Goal: Task Accomplishment & Management: Manage account settings

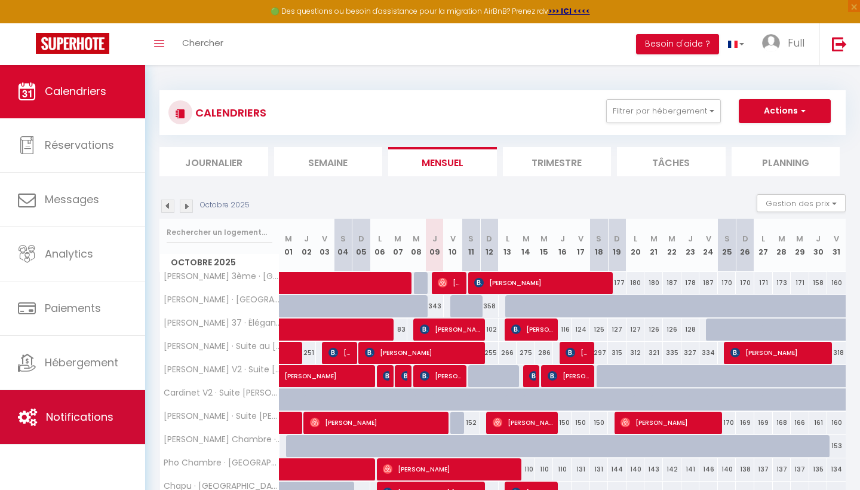
click at [42, 408] on link "Notifications" at bounding box center [72, 417] width 145 height 54
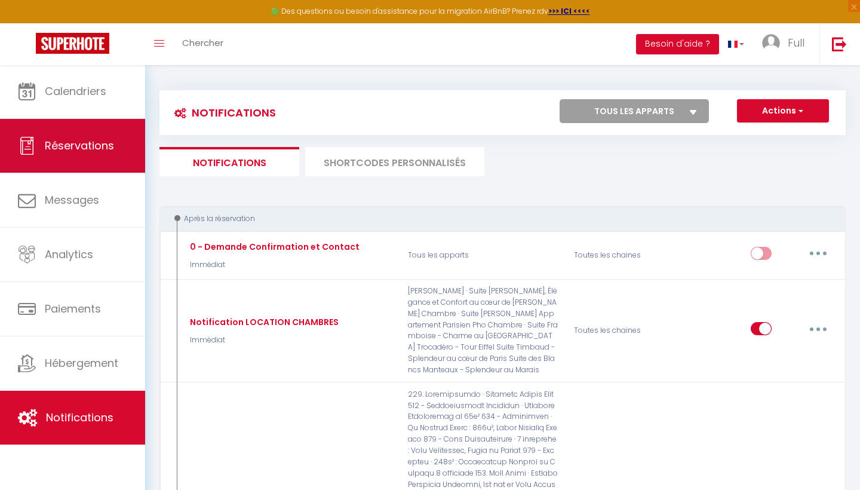
click at [84, 161] on link "Réservations" at bounding box center [72, 146] width 145 height 54
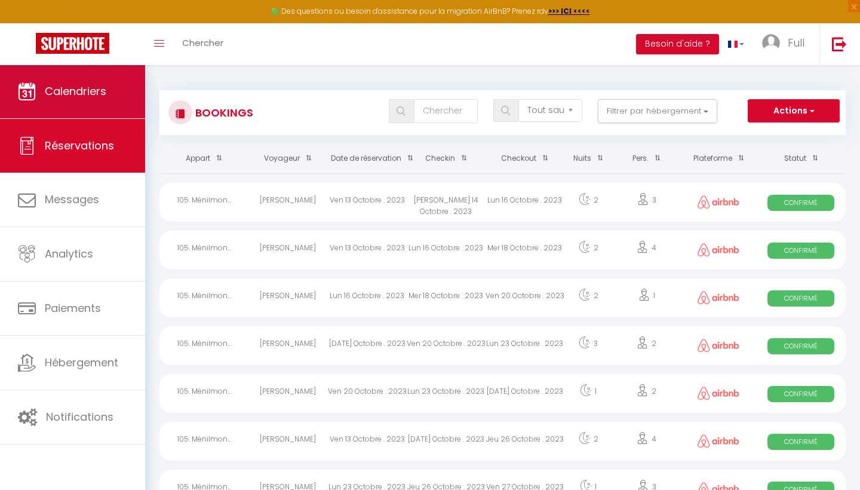
click at [59, 96] on span "Calendriers" at bounding box center [76, 91] width 62 height 15
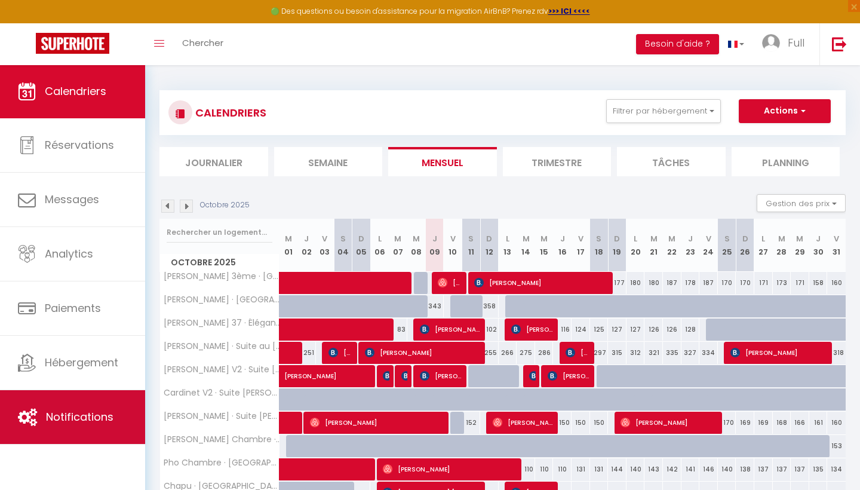
click at [47, 424] on span "Notifications" at bounding box center [80, 416] width 68 height 15
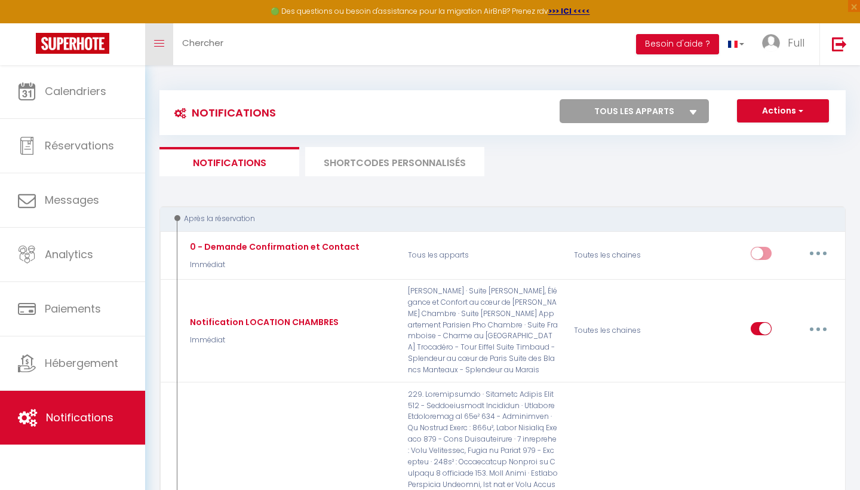
click at [159, 53] on link "Toggle menubar" at bounding box center [159, 44] width 28 height 42
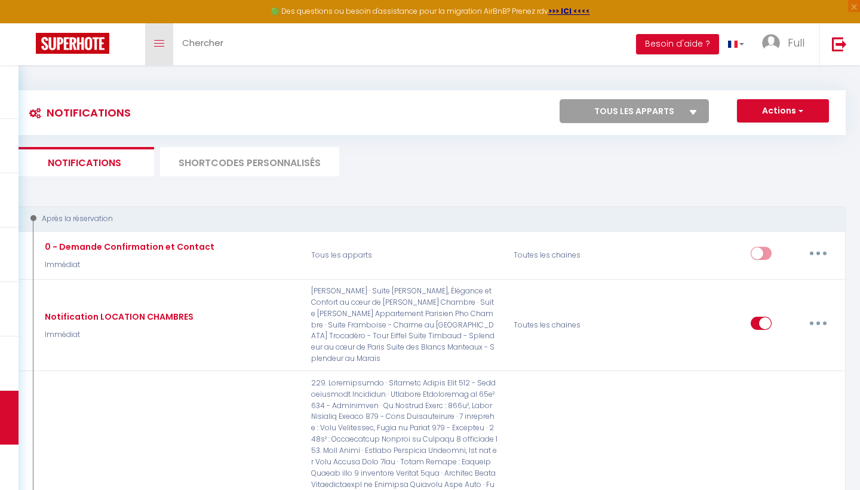
click at [168, 51] on link "Toggle menubar" at bounding box center [159, 44] width 28 height 42
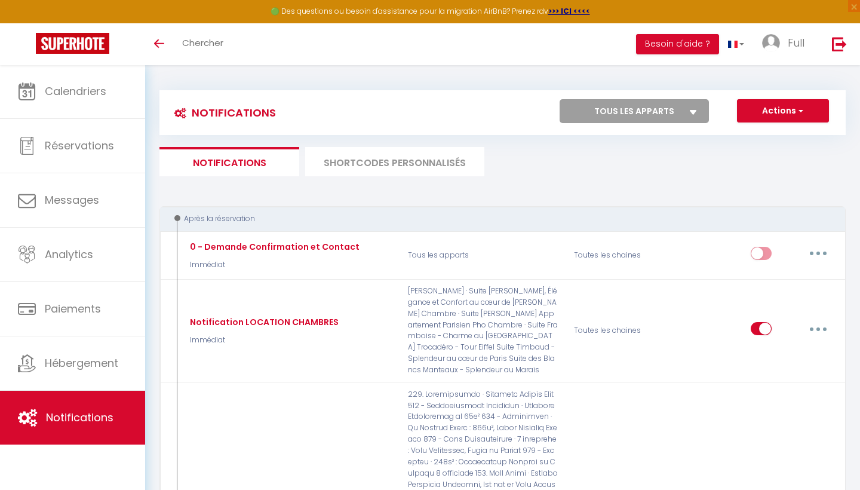
click at [782, 115] on button "Actions" at bounding box center [783, 111] width 92 height 24
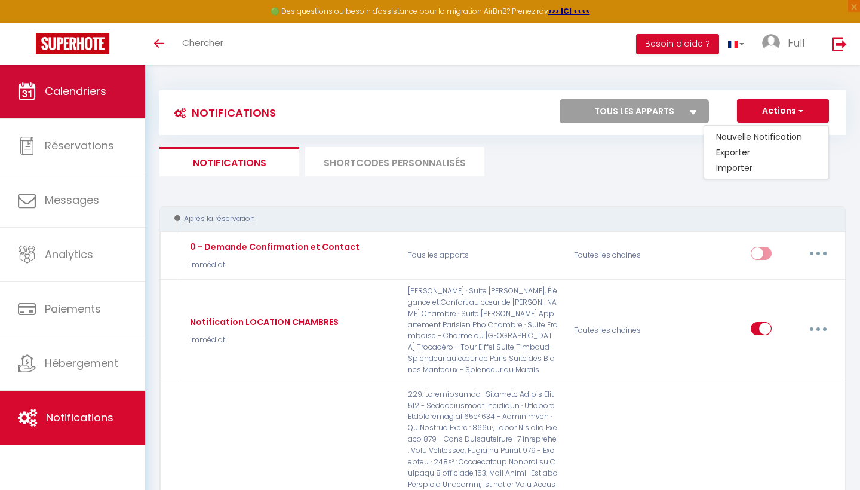
click at [66, 95] on span "Calendriers" at bounding box center [76, 91] width 62 height 15
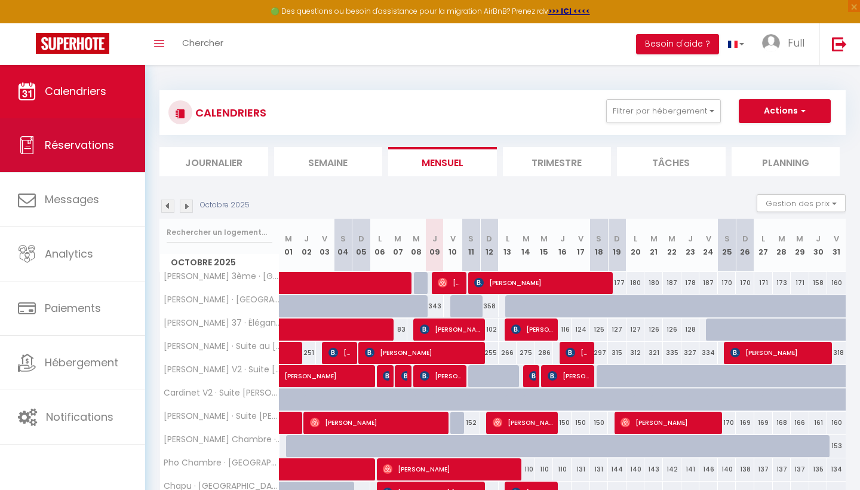
click at [37, 143] on link "Réservations" at bounding box center [72, 145] width 145 height 54
select select "not_cancelled"
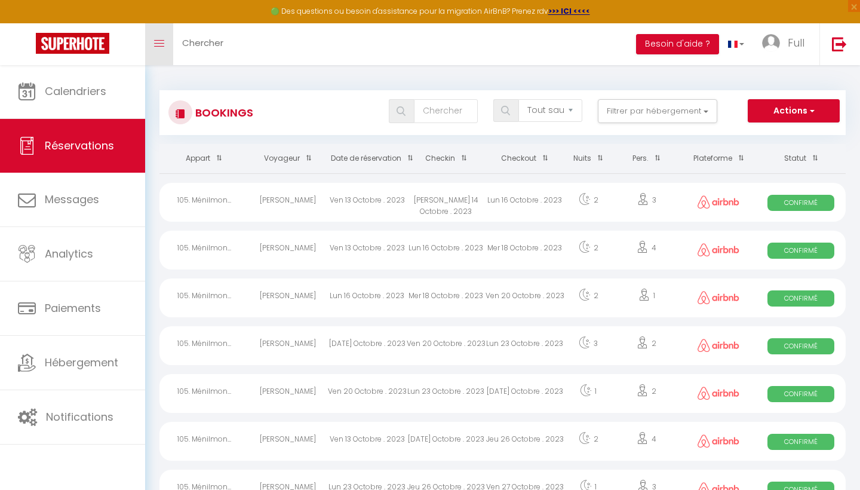
click at [157, 33] on link "Toggle menubar" at bounding box center [159, 44] width 28 height 42
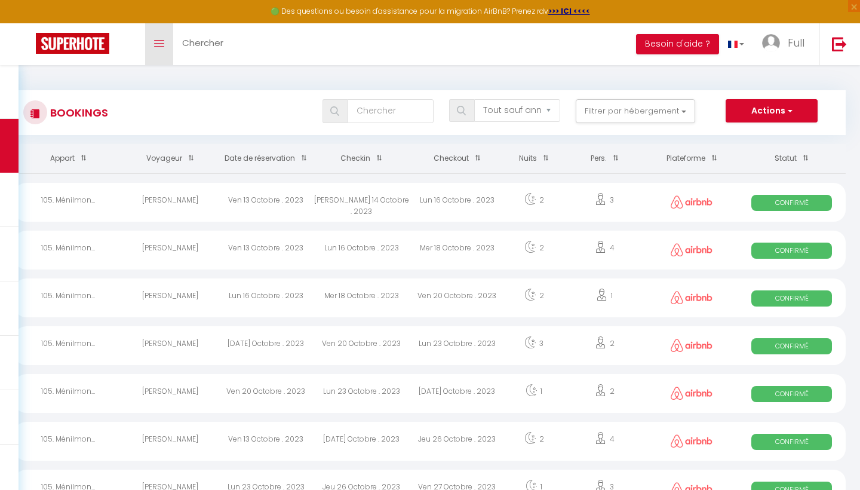
click at [157, 33] on link "Toggle menubar" at bounding box center [159, 44] width 28 height 42
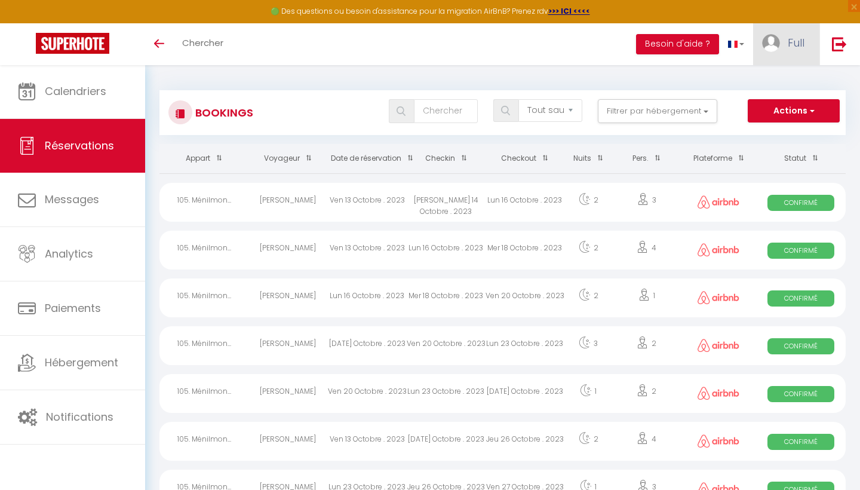
click at [798, 47] on span "Full" at bounding box center [796, 42] width 17 height 15
click at [757, 83] on link "Paramètres" at bounding box center [772, 83] width 88 height 20
select select "28"
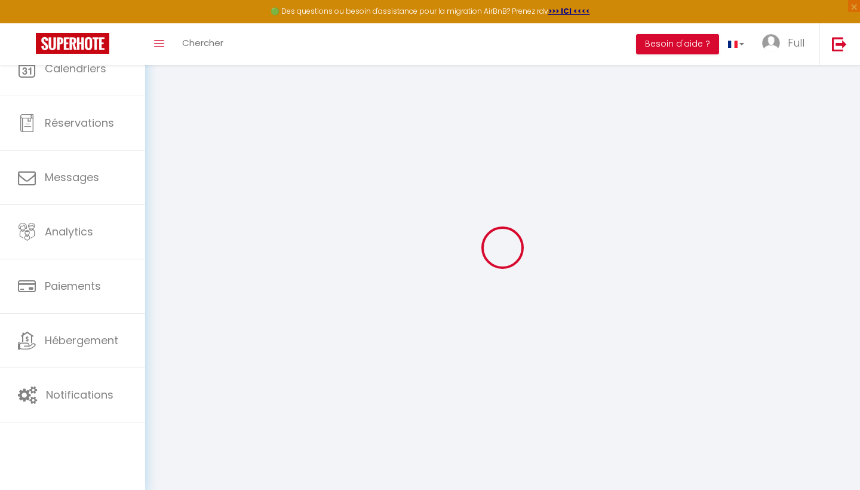
type input "DYSAvdWp6LhGFXjJuPN66McOi"
type input "1MwQPV27Xttxzggp6x8LST6I0"
type input "[URL][DOMAIN_NAME]"
select select "fr"
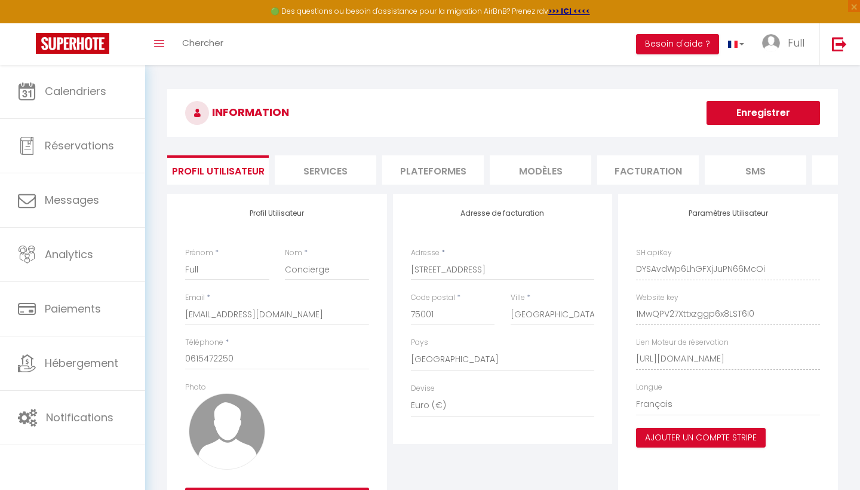
click at [327, 167] on li "Services" at bounding box center [326, 169] width 102 height 29
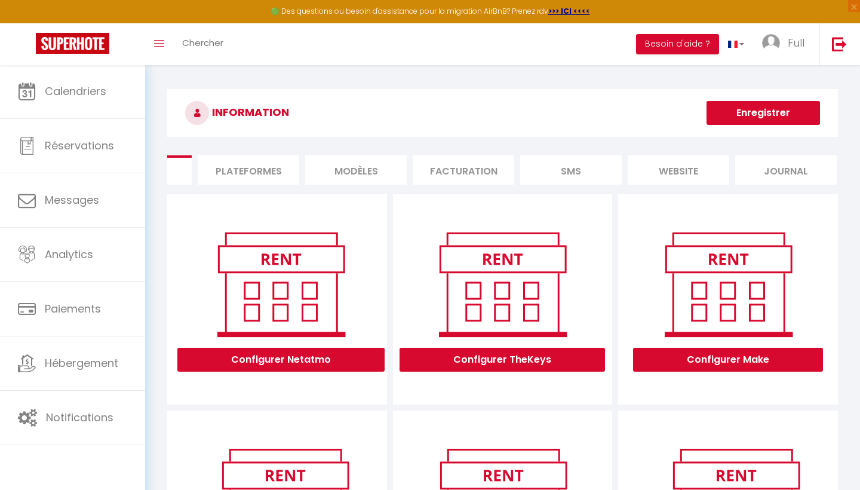
scroll to position [0, 183]
click at [654, 164] on li "website" at bounding box center [680, 169] width 102 height 29
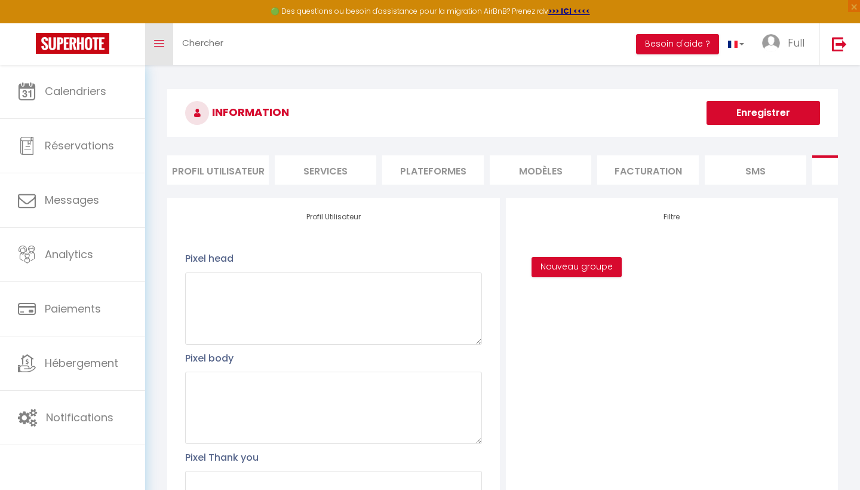
click at [147, 47] on link "Toggle menubar" at bounding box center [159, 44] width 28 height 42
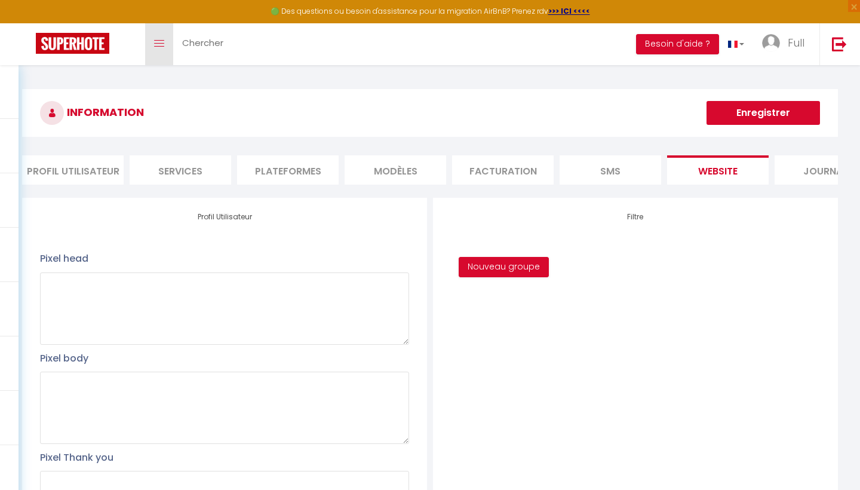
click at [147, 47] on link "Toggle menubar" at bounding box center [159, 44] width 28 height 42
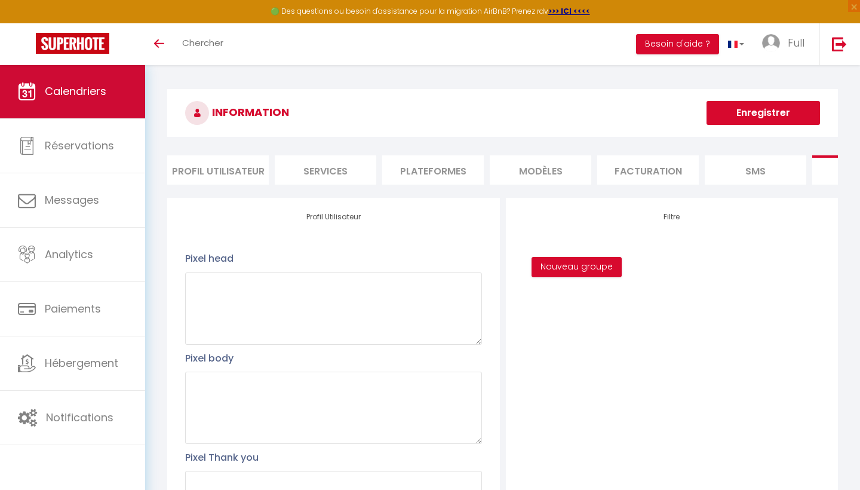
click at [35, 116] on link "Calendriers" at bounding box center [72, 92] width 145 height 54
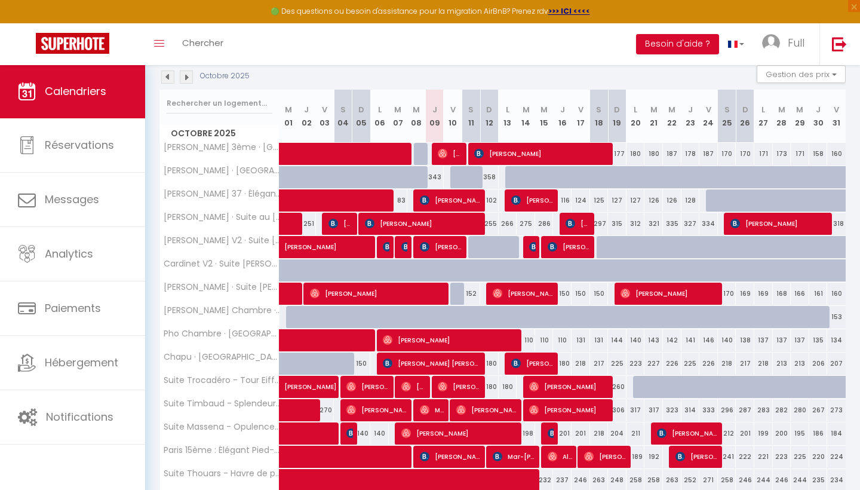
scroll to position [278, 0]
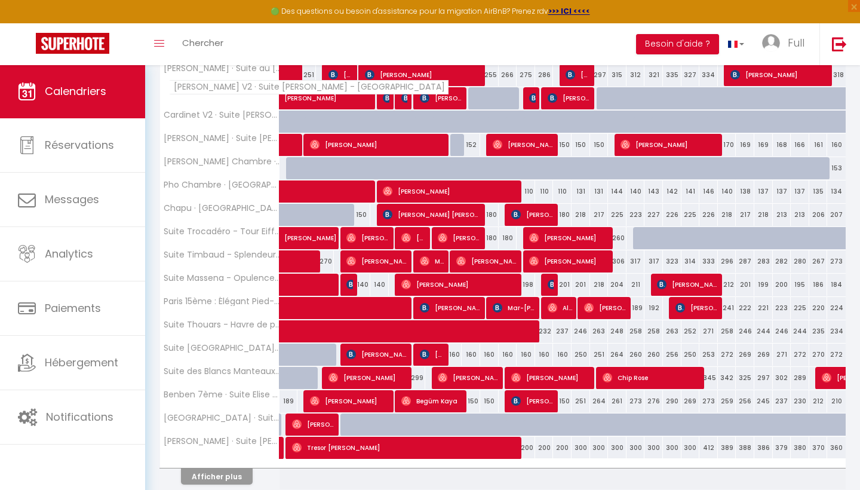
click at [184, 91] on span "[PERSON_NAME] V2 · Suite [PERSON_NAME] - [GEOGRAPHIC_DATA]" at bounding box center [309, 87] width 280 height 14
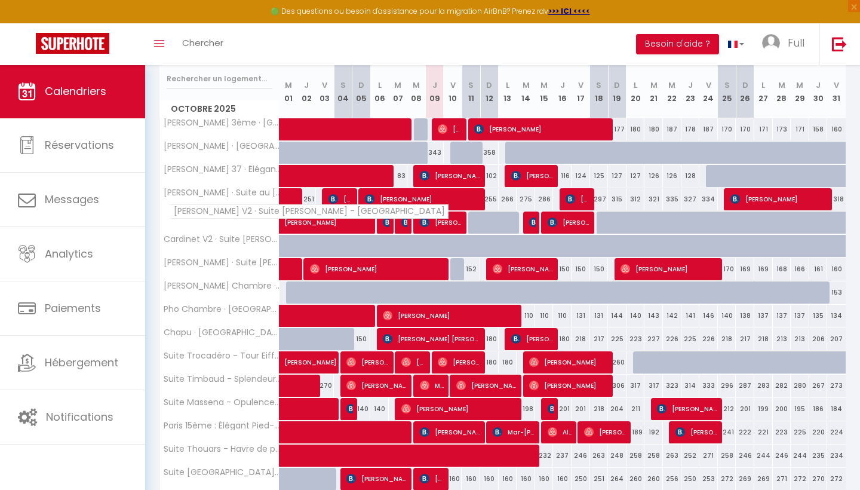
scroll to position [138, 0]
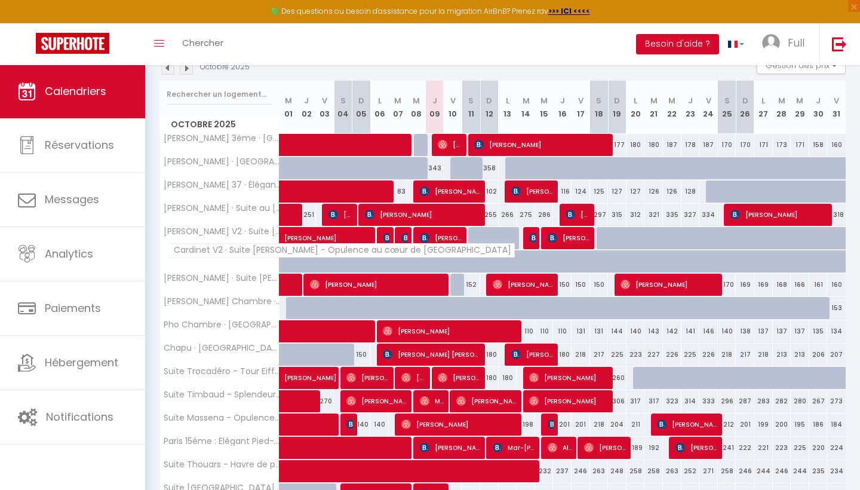
click at [240, 256] on span "Cardinet V2 · Suite [PERSON_NAME] - Opulence au cœur de [GEOGRAPHIC_DATA]" at bounding box center [342, 250] width 346 height 14
click at [230, 283] on th "[PERSON_NAME] · Suite [PERSON_NAME], Élégance et Confort au cœur de [GEOGRAPHIC…" at bounding box center [219, 285] width 119 height 23
click at [230, 241] on th "[PERSON_NAME] V2 · Suite [PERSON_NAME] - [GEOGRAPHIC_DATA]" at bounding box center [219, 238] width 119 height 23
click at [228, 235] on span "[PERSON_NAME] V2 · Suite [PERSON_NAME] - [GEOGRAPHIC_DATA]" at bounding box center [221, 231] width 119 height 9
click at [228, 235] on th "[PERSON_NAME] V2 · Suite [PERSON_NAME] - [GEOGRAPHIC_DATA]" at bounding box center [219, 238] width 119 height 23
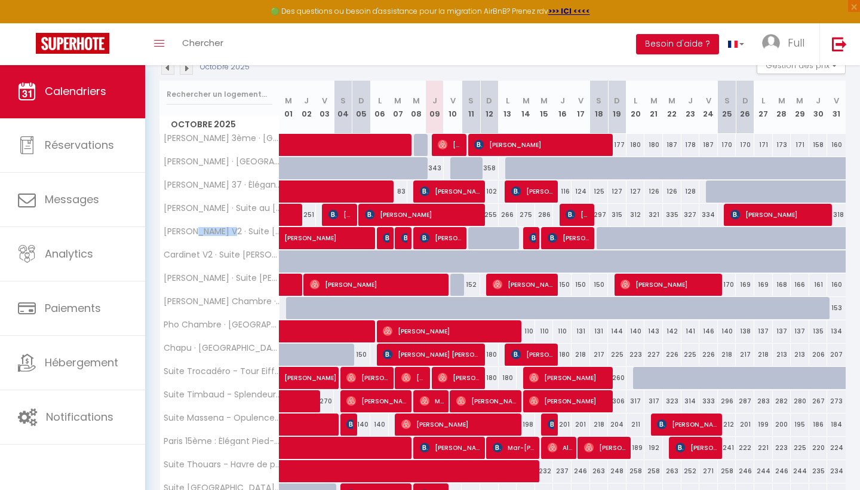
click at [228, 235] on th "[PERSON_NAME] V2 · Suite [PERSON_NAME] - [GEOGRAPHIC_DATA]" at bounding box center [219, 238] width 119 height 23
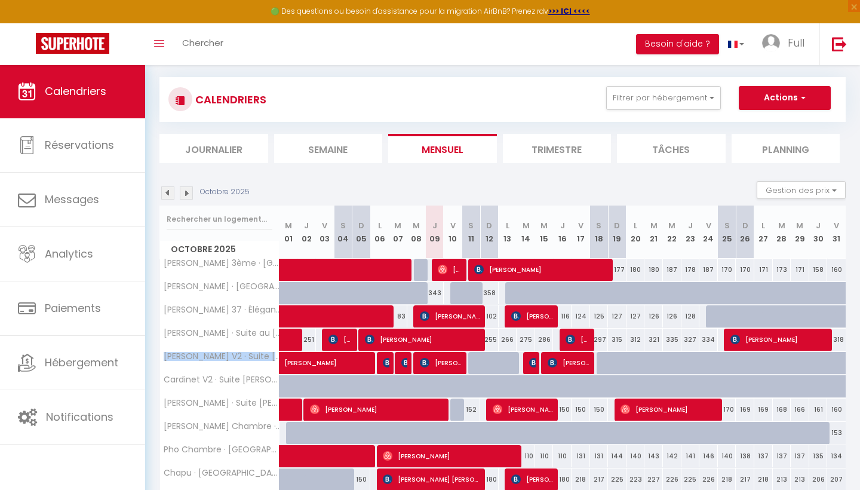
scroll to position [9, 0]
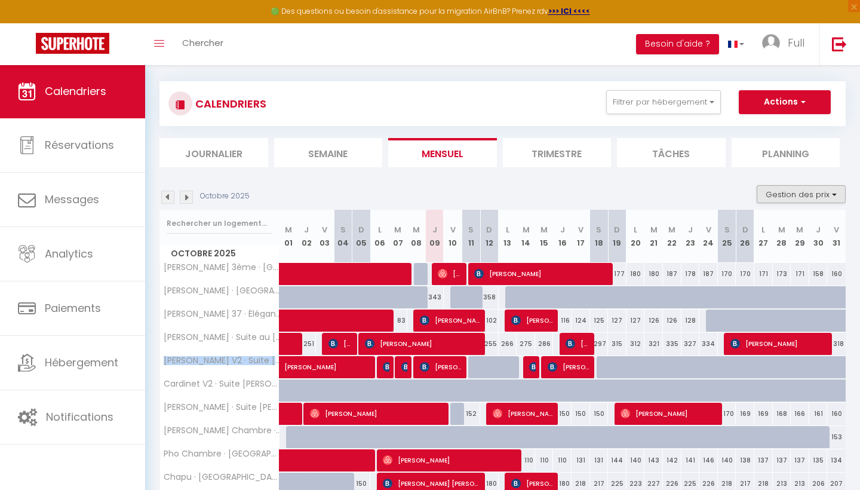
click at [777, 191] on button "Gestion des prix" at bounding box center [801, 194] width 89 height 18
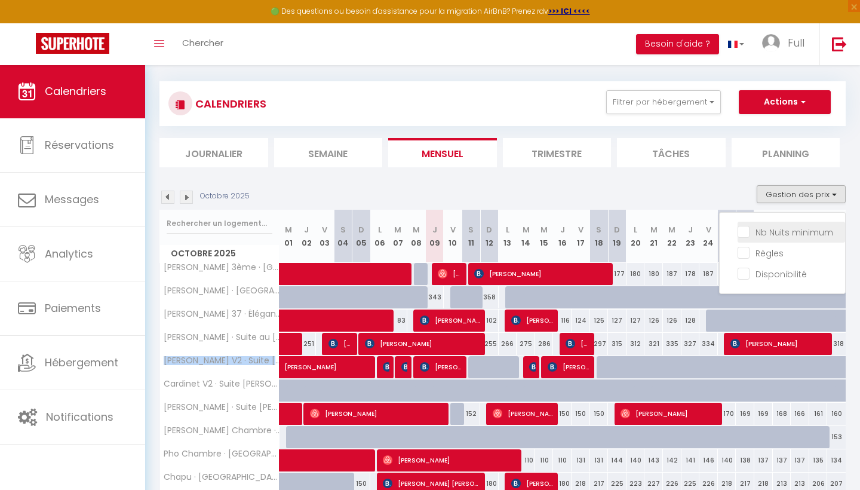
click at [749, 232] on input "Nb Nuits minimum" at bounding box center [792, 231] width 108 height 12
checkbox input "true"
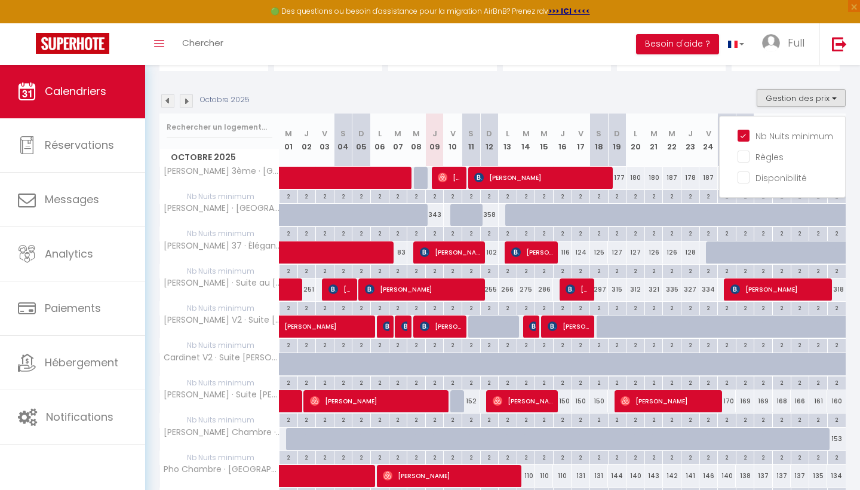
scroll to position [124, 0]
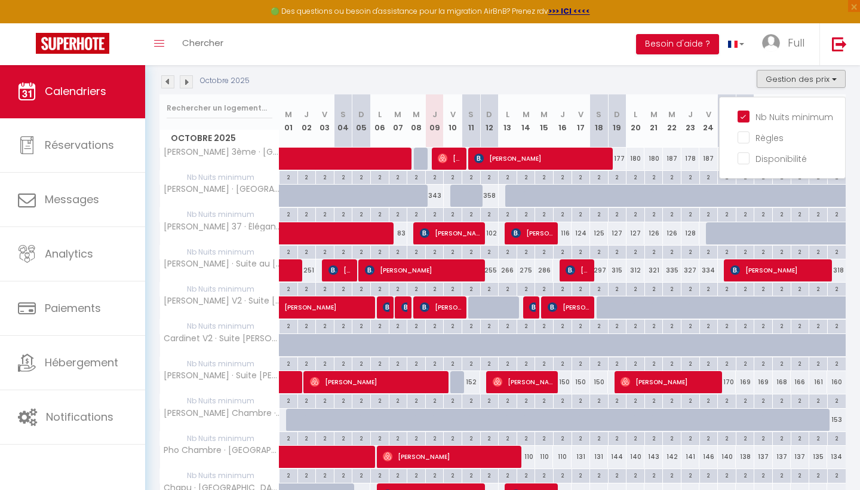
drag, startPoint x: 483, startPoint y: 308, endPoint x: 528, endPoint y: 308, distance: 44.8
click at [528, 308] on tr "[PERSON_NAME] V2 · Suite [PERSON_NAME] - [GEOGRAPHIC_DATA] [PERSON_NAME] 134 [P…" at bounding box center [503, 307] width 687 height 23
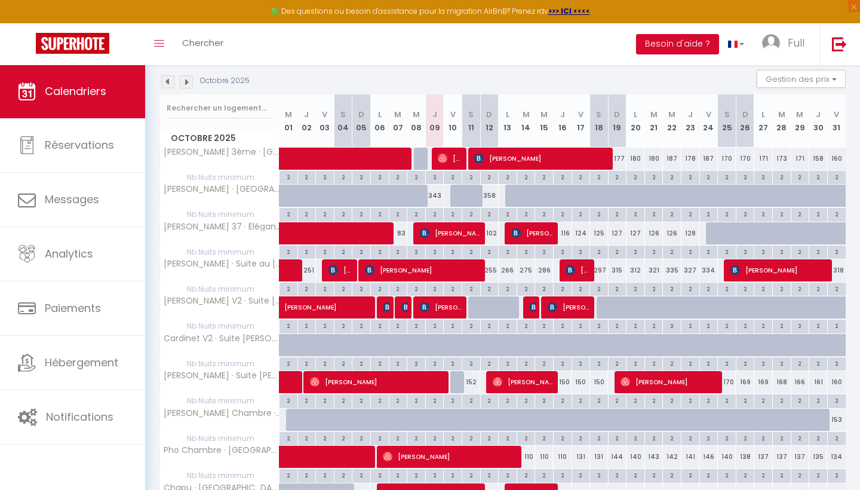
click at [642, 314] on div at bounding box center [642, 314] width 19 height 23
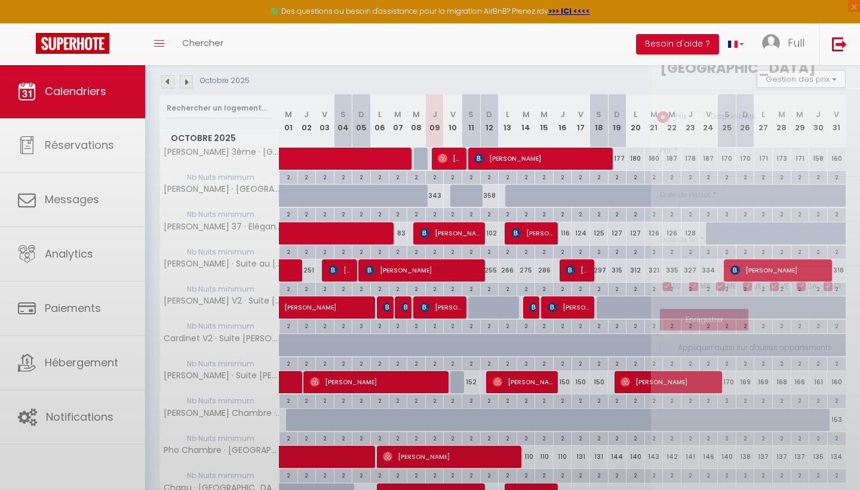
type input "195"
type input "Lun 20 Octobre 2025"
type input "[DATE] Octobre 2025"
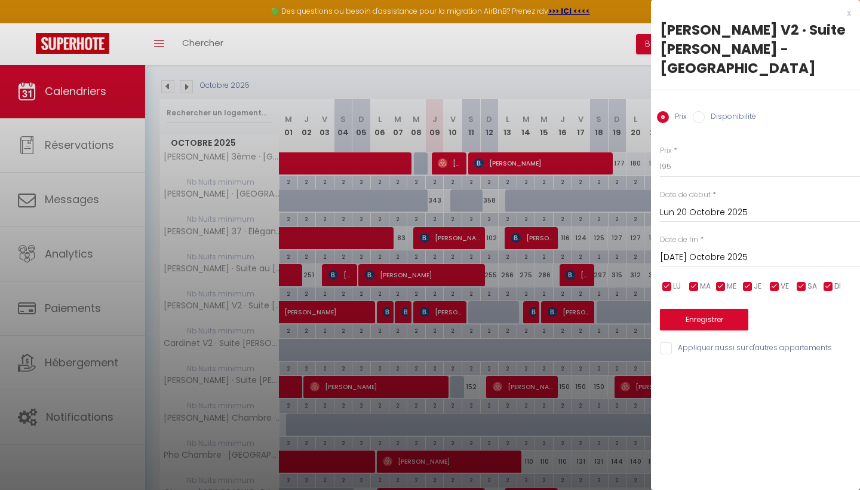
scroll to position [117, 0]
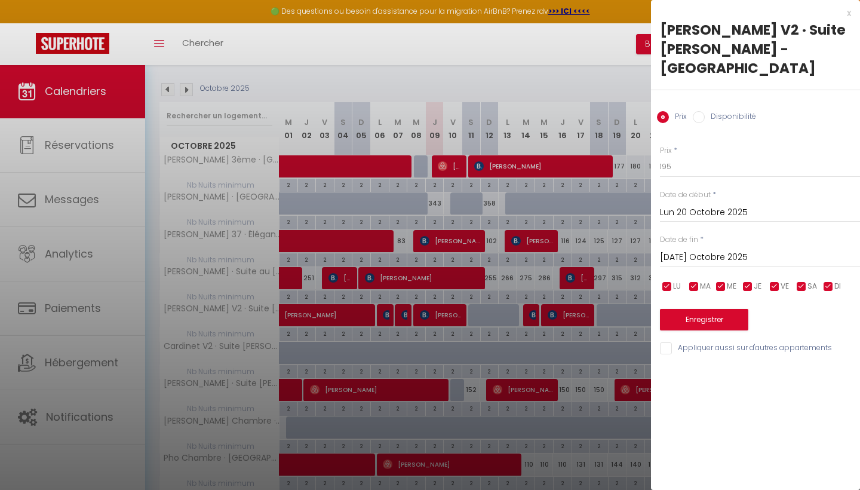
click at [618, 318] on div at bounding box center [430, 245] width 860 height 490
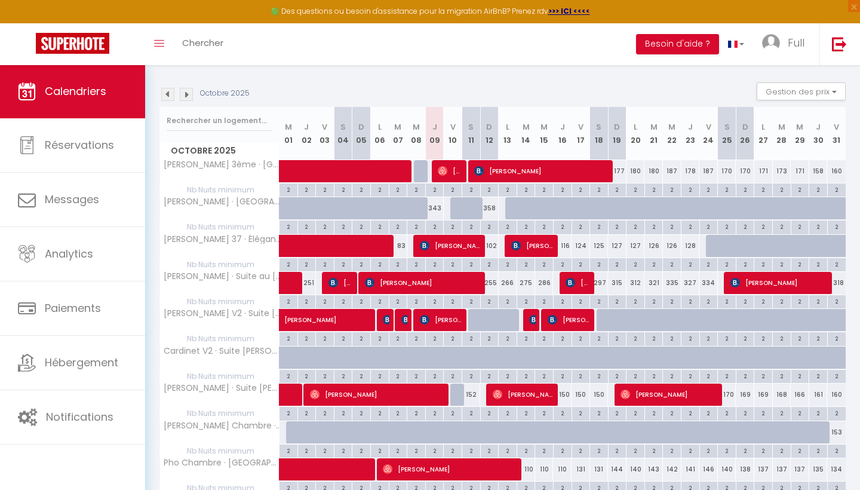
scroll to position [112, 0]
click at [806, 83] on button "Gestion des prix" at bounding box center [801, 91] width 89 height 18
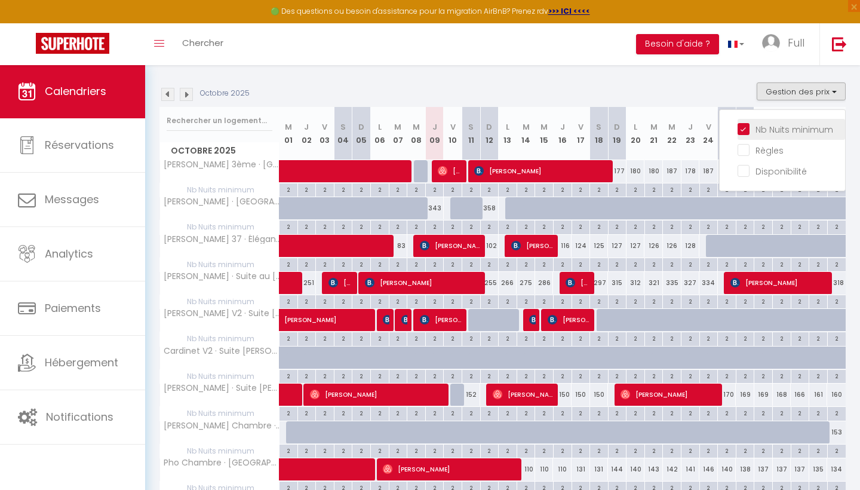
click at [747, 129] on input "Nb Nuits minimum" at bounding box center [792, 128] width 108 height 12
checkbox input "false"
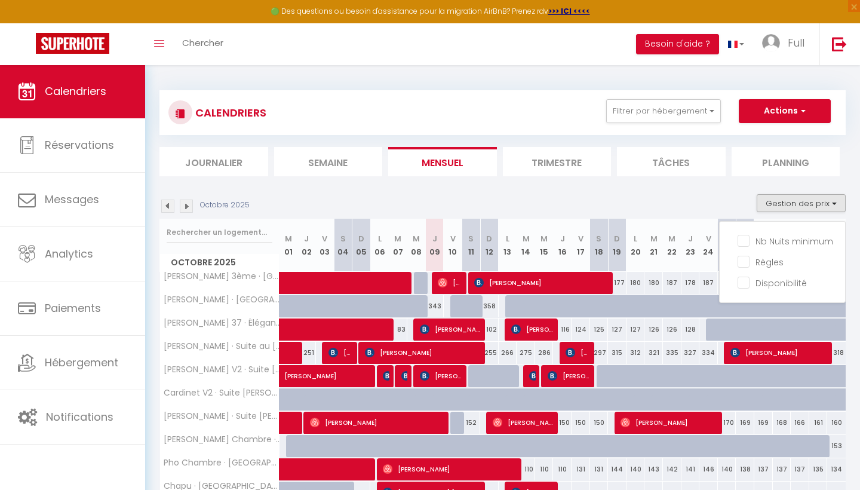
scroll to position [0, 0]
click at [802, 106] on span "button" at bounding box center [801, 111] width 7 height 12
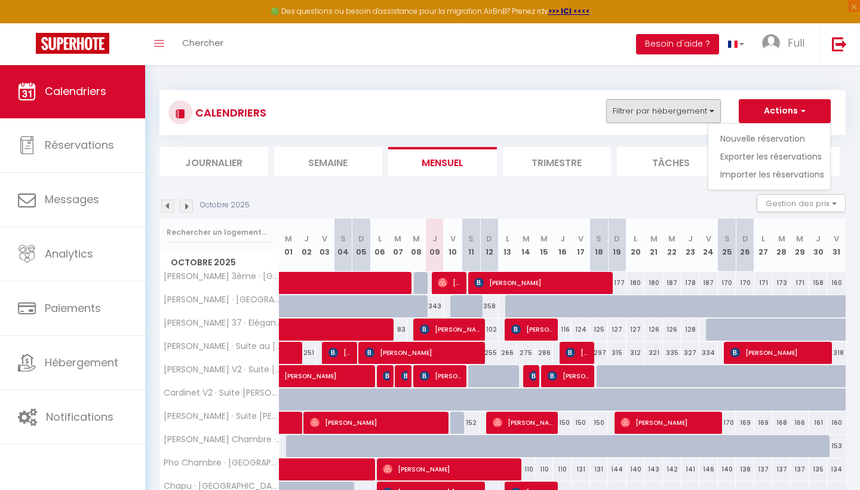
click at [698, 114] on button "Filtrer par hébergement" at bounding box center [663, 111] width 115 height 24
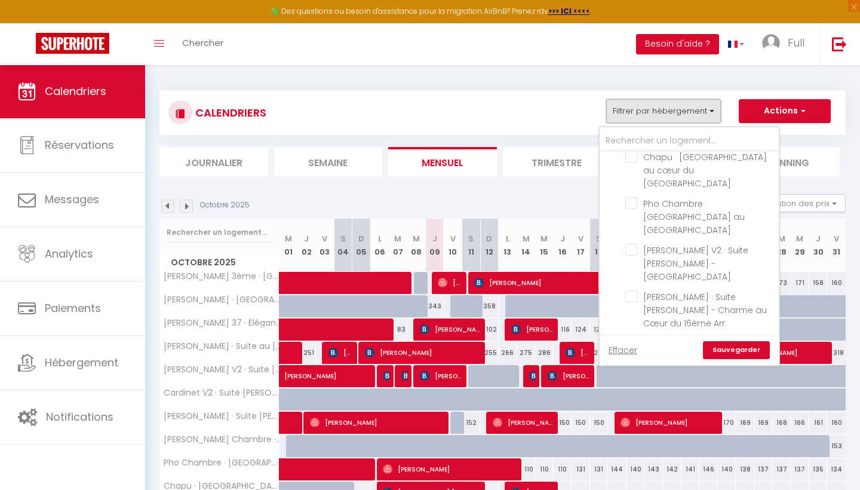
scroll to position [750, 0]
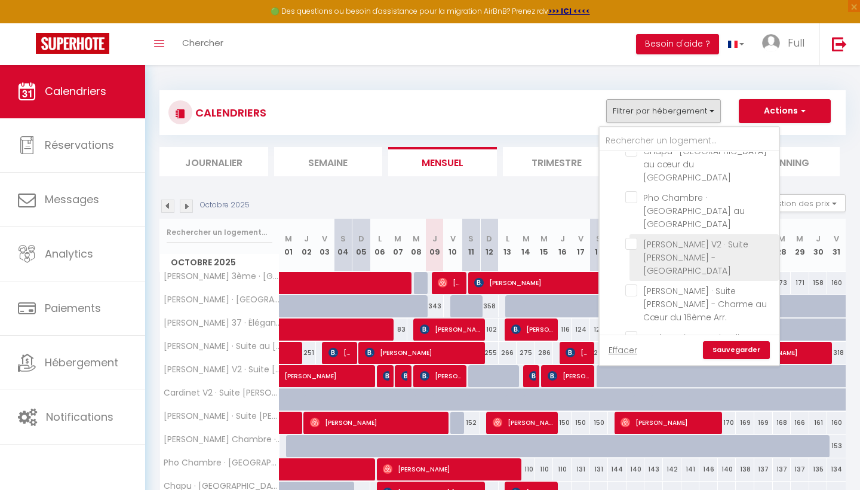
click at [631, 238] on input "[PERSON_NAME] V2 · Suite [PERSON_NAME] - [GEOGRAPHIC_DATA]" at bounding box center [700, 244] width 149 height 12
checkbox input "true"
checkbox input "false"
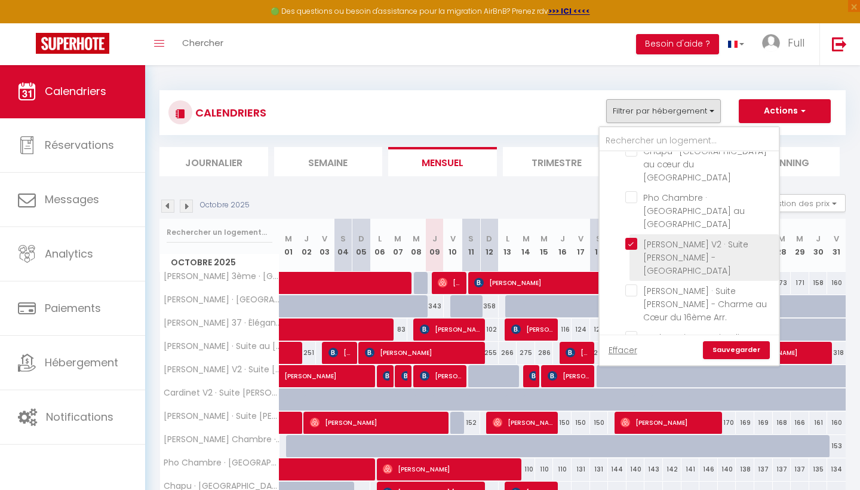
checkbox input "false"
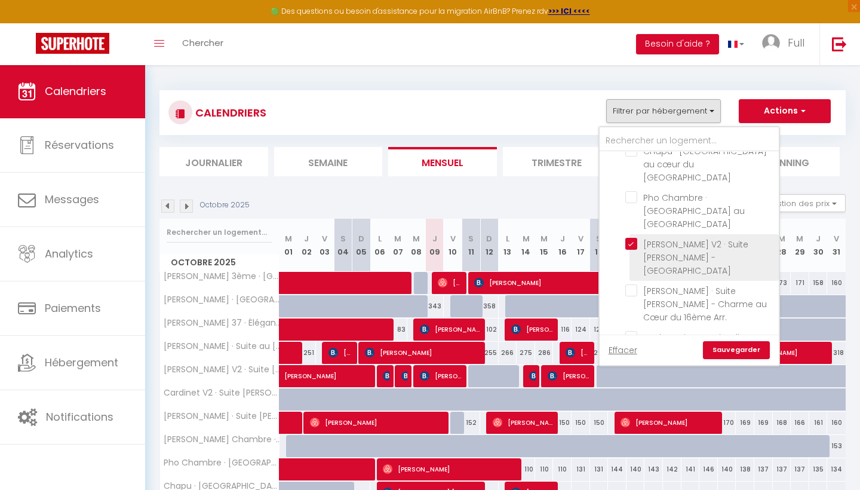
checkbox input "false"
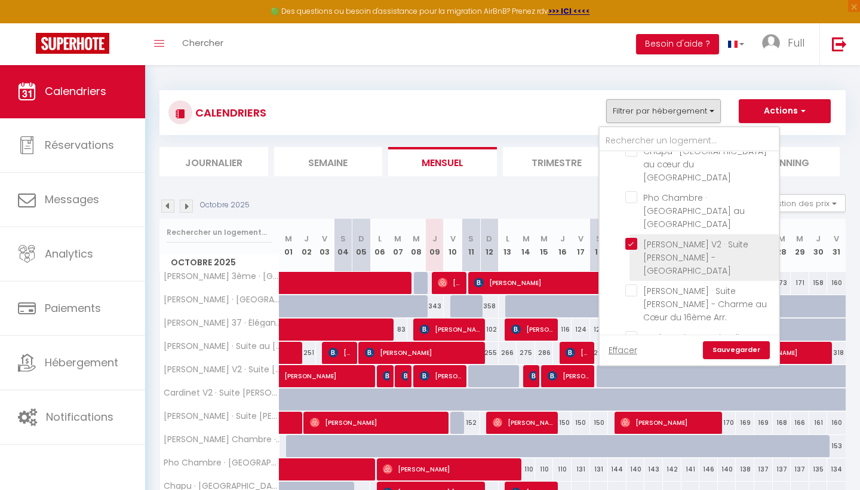
checkbox input "false"
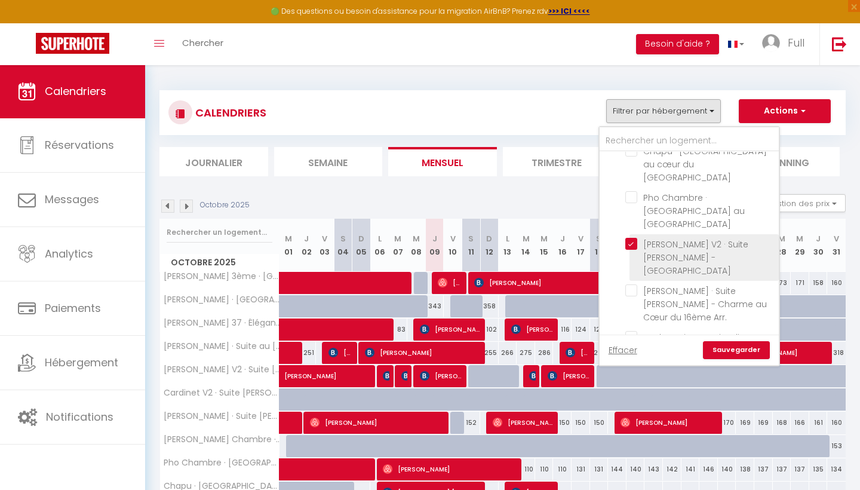
checkbox input "false"
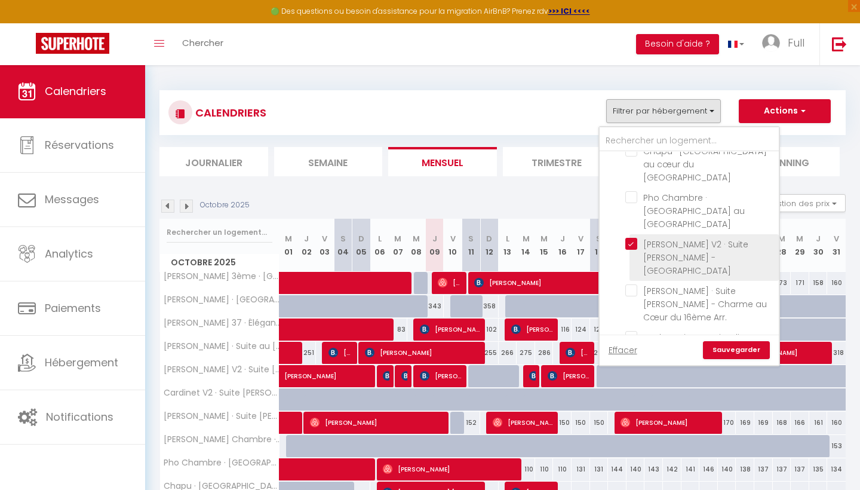
checkbox input "false"
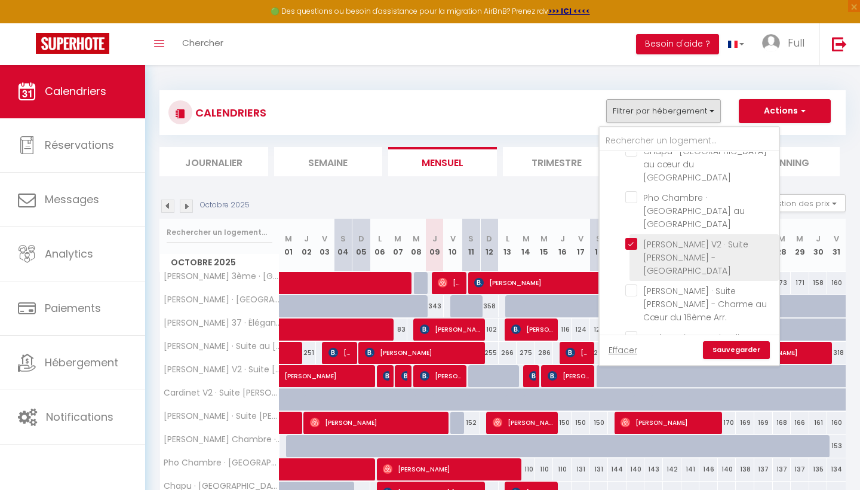
checkbox input "false"
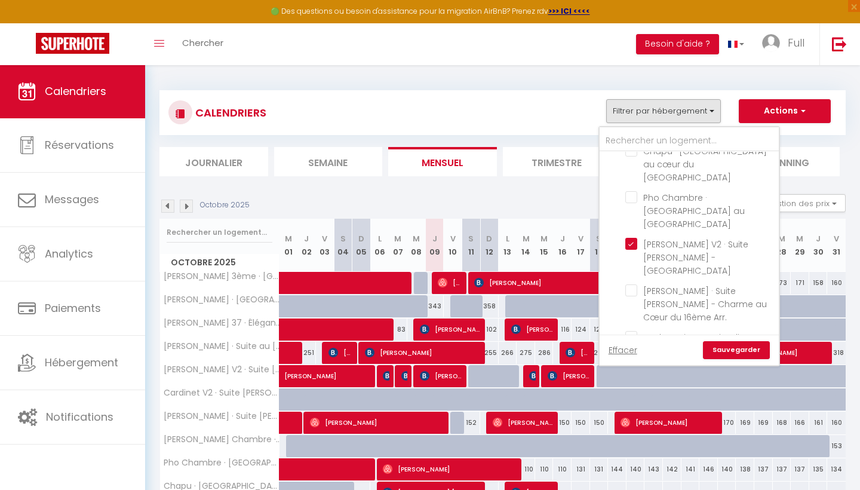
click at [738, 351] on link "Sauvegarder" at bounding box center [736, 350] width 67 height 18
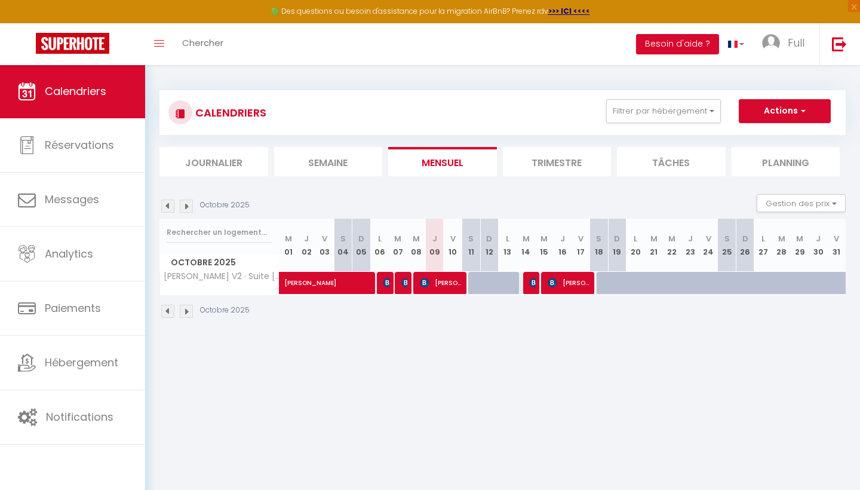
click at [783, 111] on button "Actions" at bounding box center [785, 111] width 92 height 24
click at [807, 203] on button "Gestion des prix" at bounding box center [801, 203] width 89 height 18
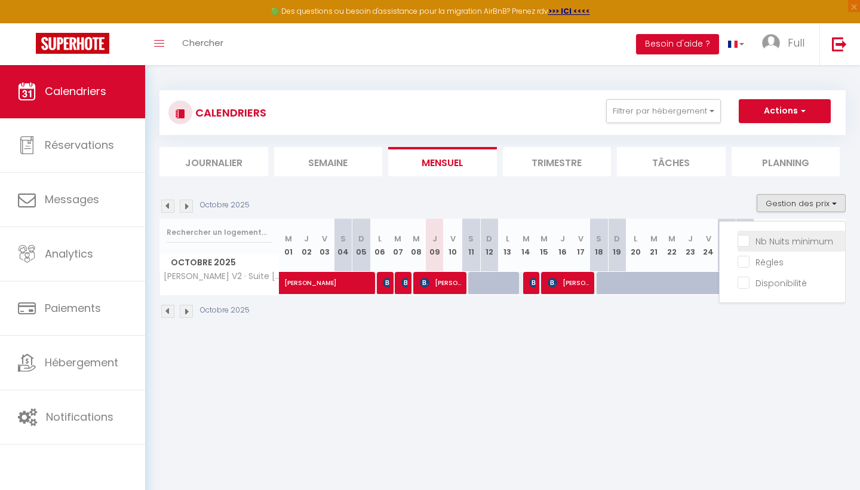
click at [783, 243] on input "Nb Nuits minimum" at bounding box center [792, 240] width 108 height 12
checkbox input "true"
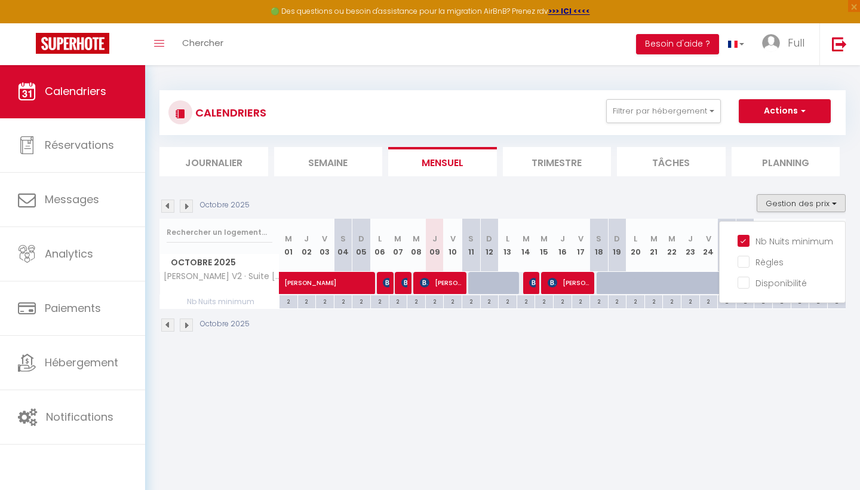
click at [547, 347] on div "CALENDRIERS Filtrer par hébergement Tous [PERSON_NAME] 3ème · [GEOGRAPHIC_DATA]…" at bounding box center [502, 212] width 715 height 294
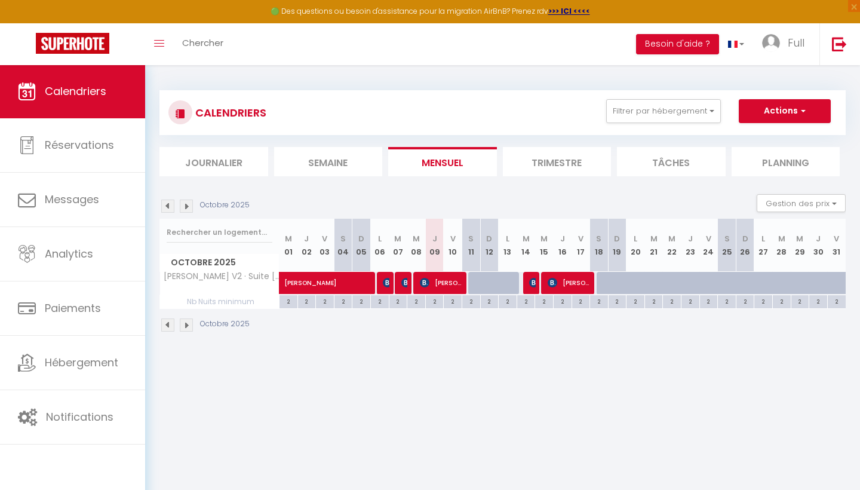
scroll to position [0, 0]
drag, startPoint x: 285, startPoint y: 303, endPoint x: 860, endPoint y: 297, distance: 574.8
click at [860, 297] on div "CALENDRIERS Filtrer par hébergement Tous [PERSON_NAME] 3ème · [GEOGRAPHIC_DATA]…" at bounding box center [502, 212] width 715 height 294
click at [787, 299] on div "2" at bounding box center [782, 300] width 18 height 11
type input "2"
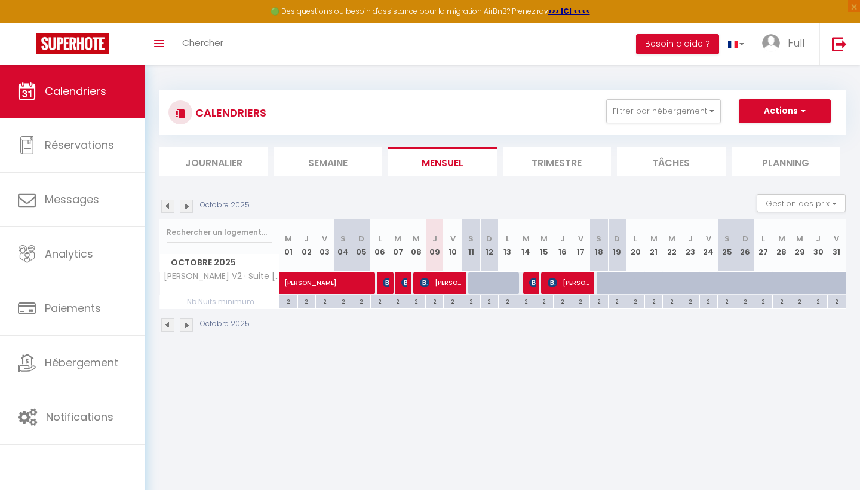
type input "[DATE] Octobre 2025"
type input "Mer 29 Octobre 2025"
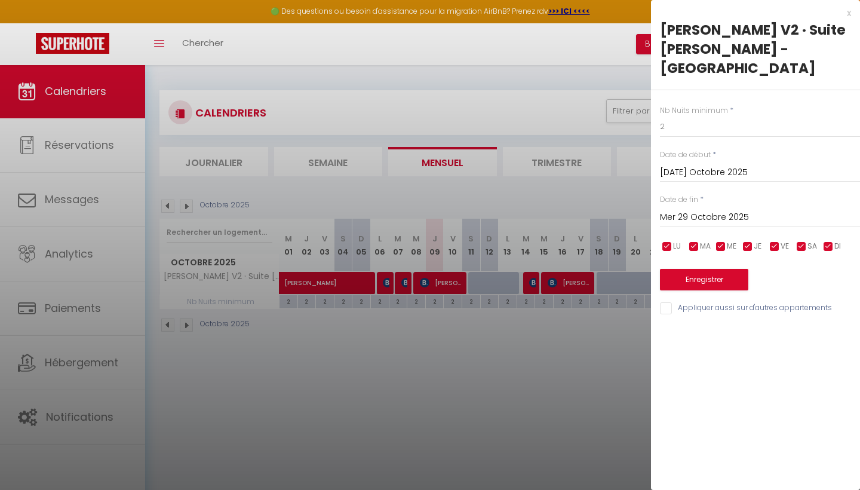
click at [650, 318] on div at bounding box center [430, 245] width 860 height 490
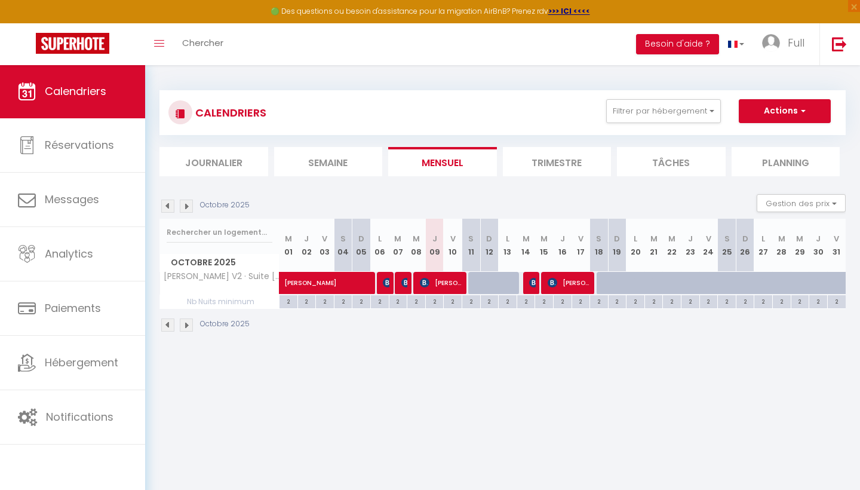
click at [395, 284] on span "[PERSON_NAME]" at bounding box center [352, 276] width 137 height 23
select select "OK"
select select "KO"
select select "0"
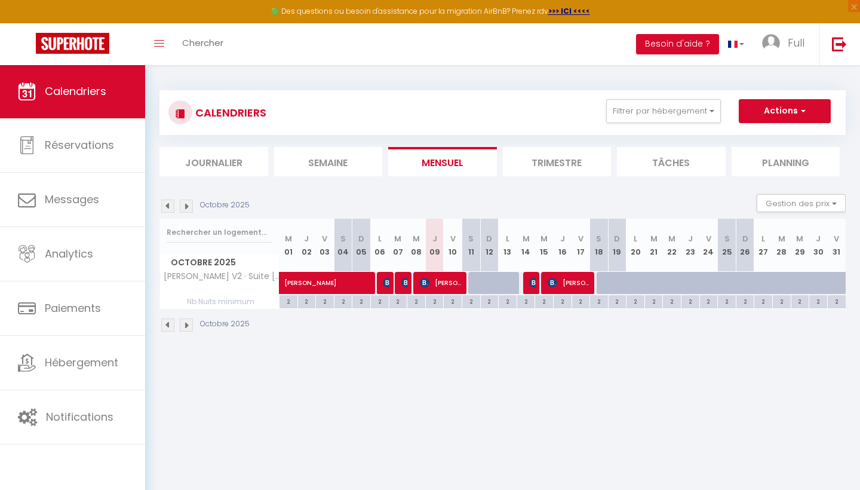
select select "1"
select select
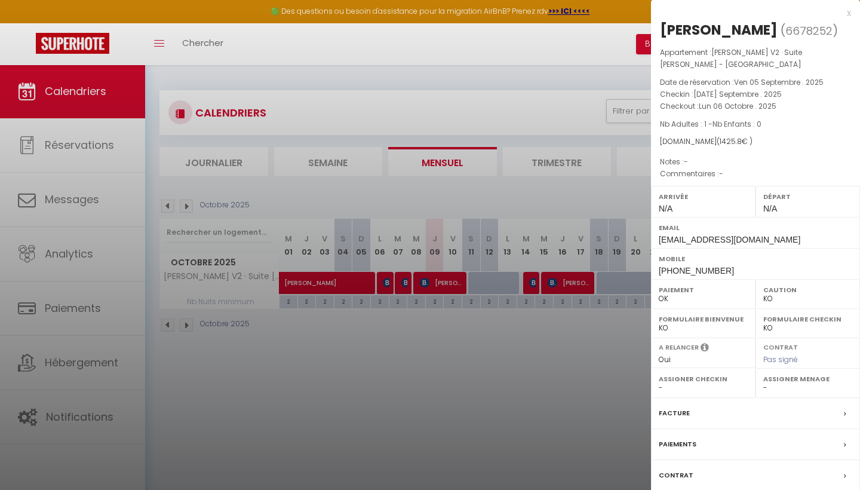
click at [476, 327] on div at bounding box center [430, 245] width 860 height 490
checkbox input "false"
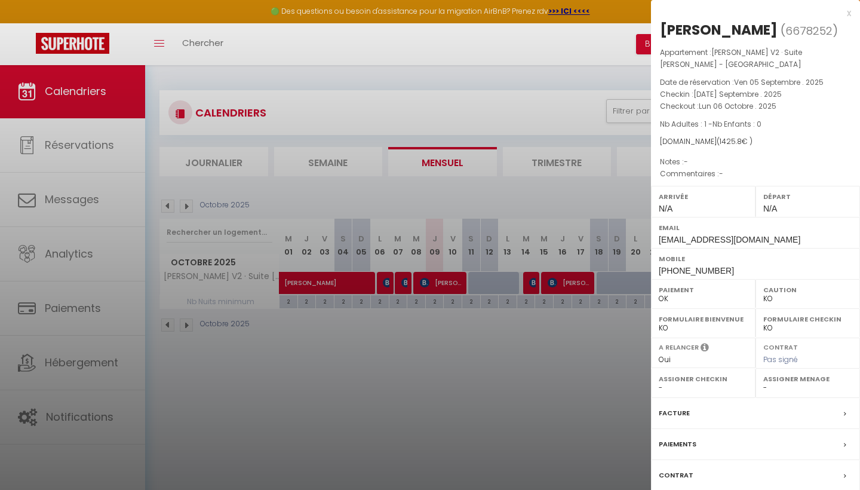
checkbox input "false"
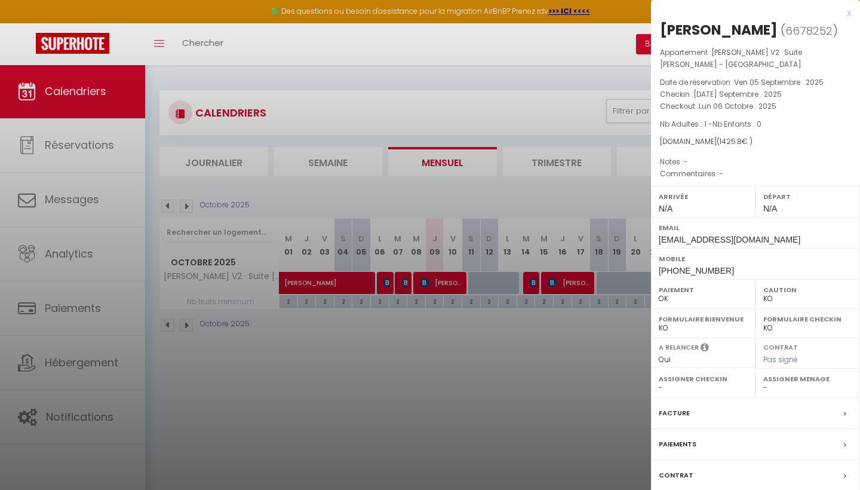
checkbox input "false"
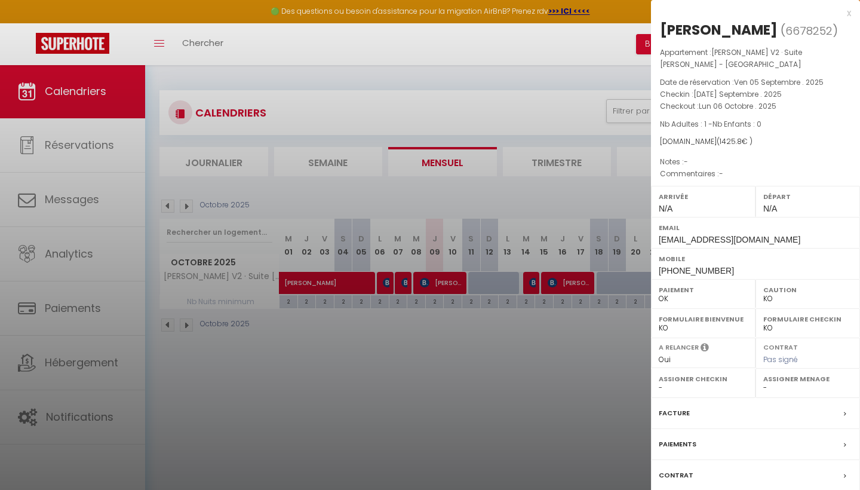
checkbox input "false"
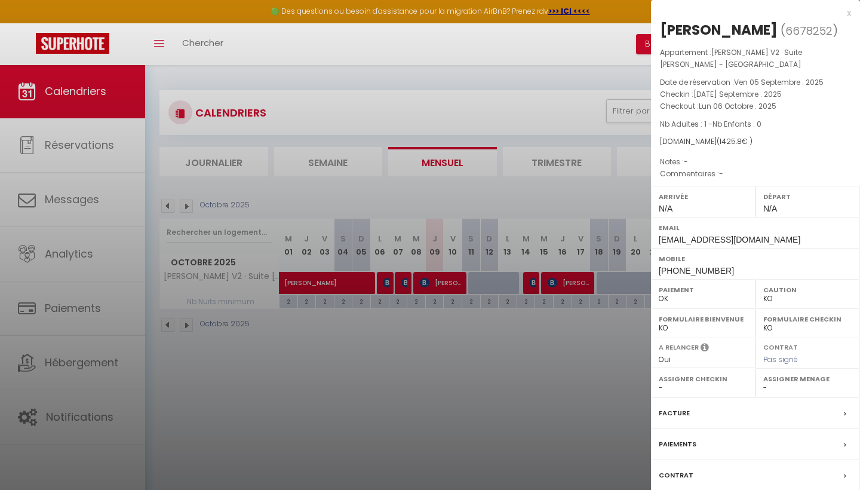
checkbox input "false"
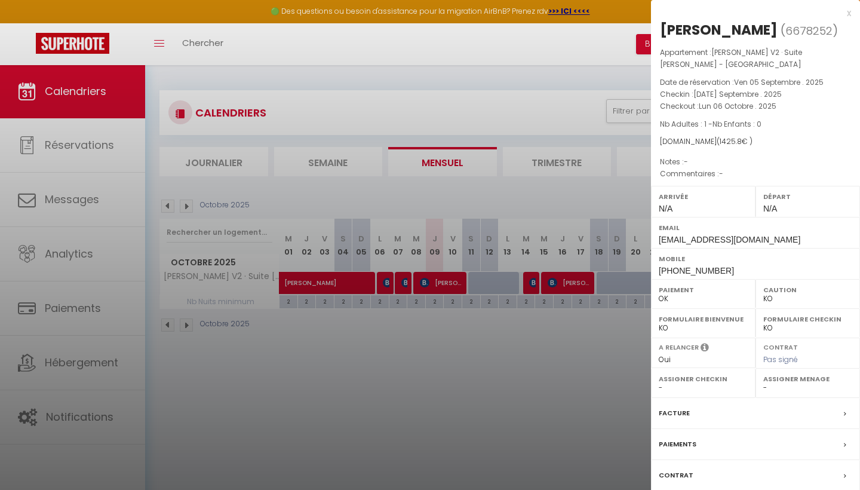
checkbox input "false"
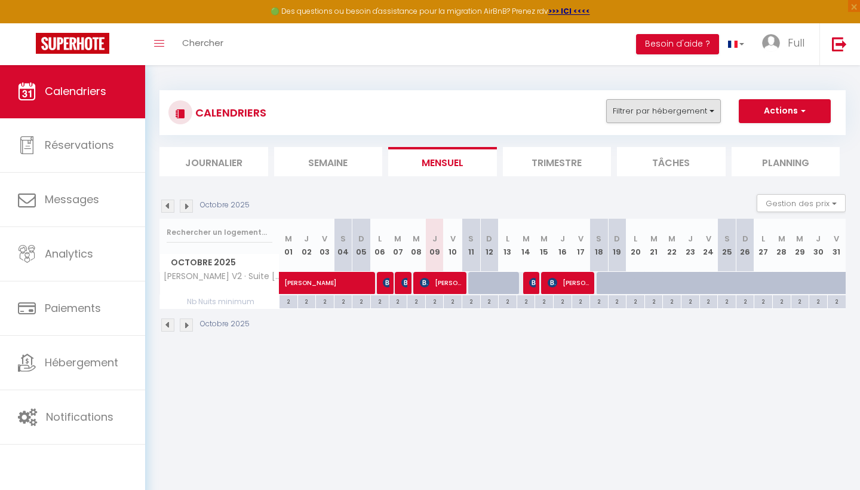
click at [698, 110] on button "Filtrer par hébergement" at bounding box center [663, 111] width 115 height 24
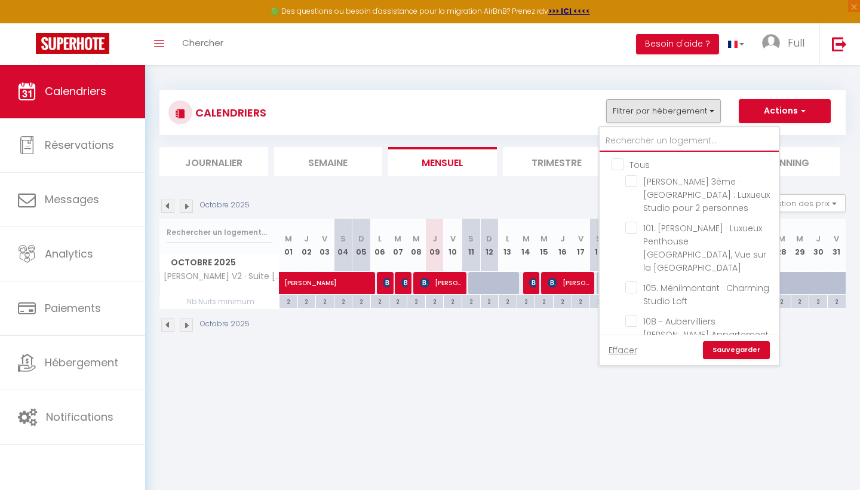
click at [621, 143] on input "text" at bounding box center [689, 141] width 179 height 22
type input "m"
checkbox input "false"
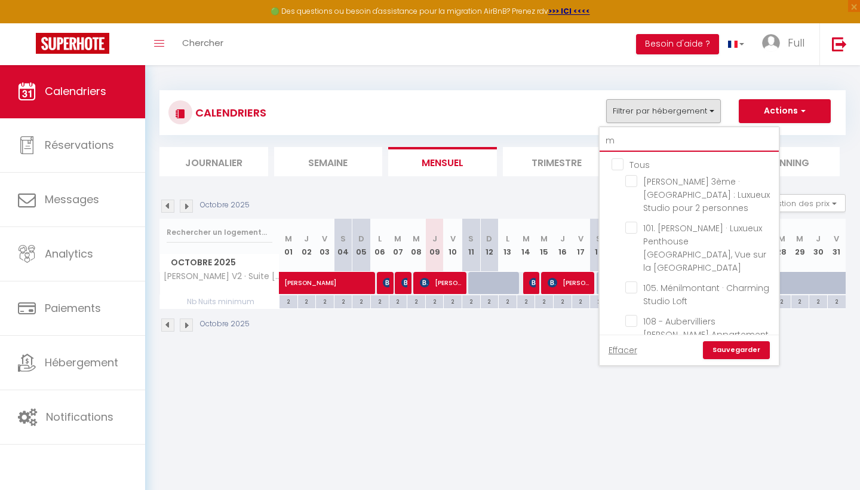
checkbox input "false"
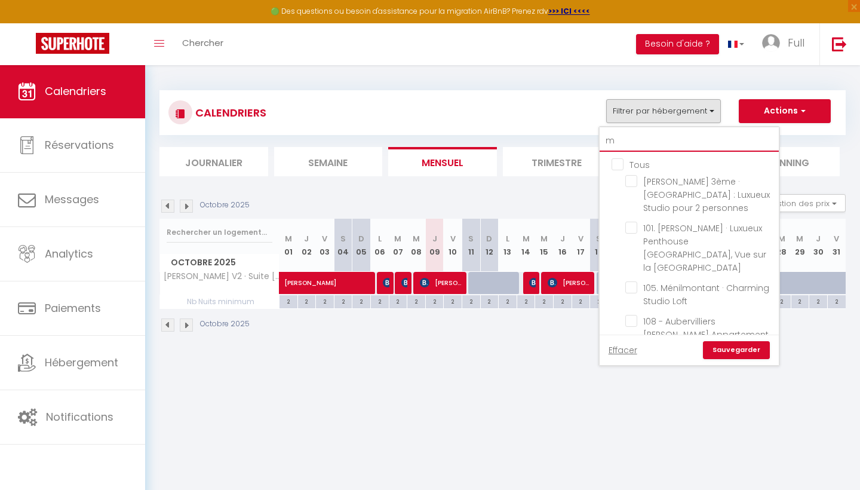
checkbox input "false"
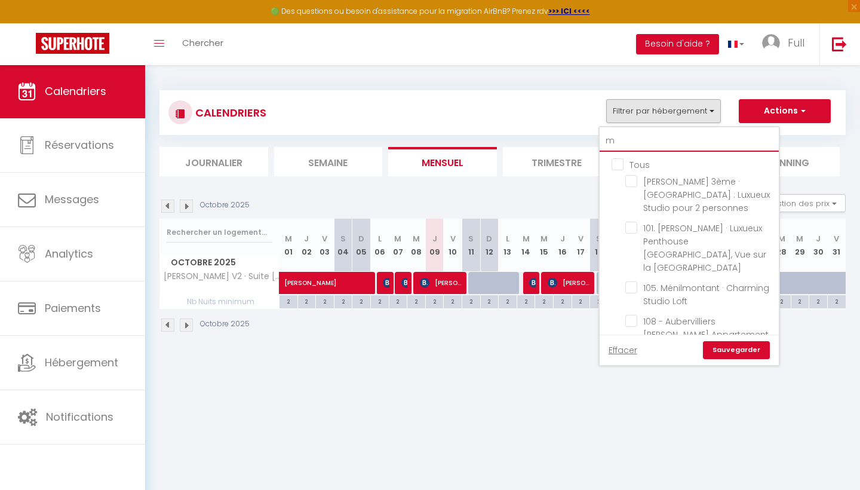
checkbox input "false"
checkbox input "true"
checkbox input "false"
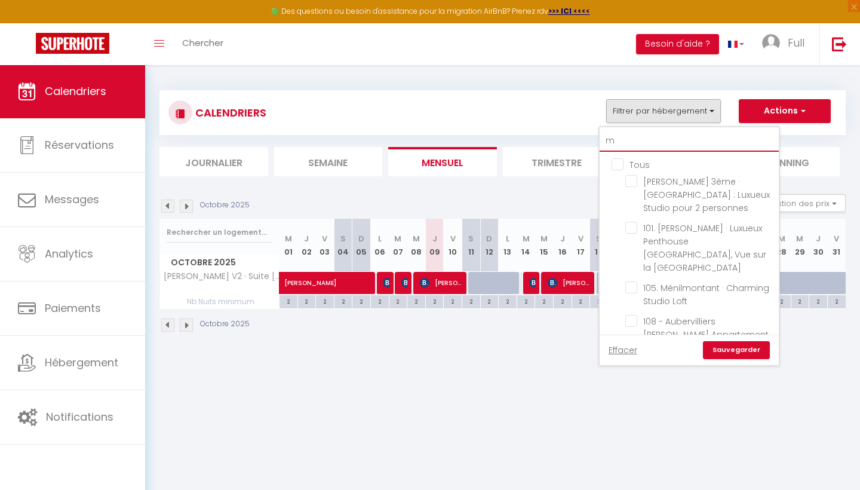
checkbox input "false"
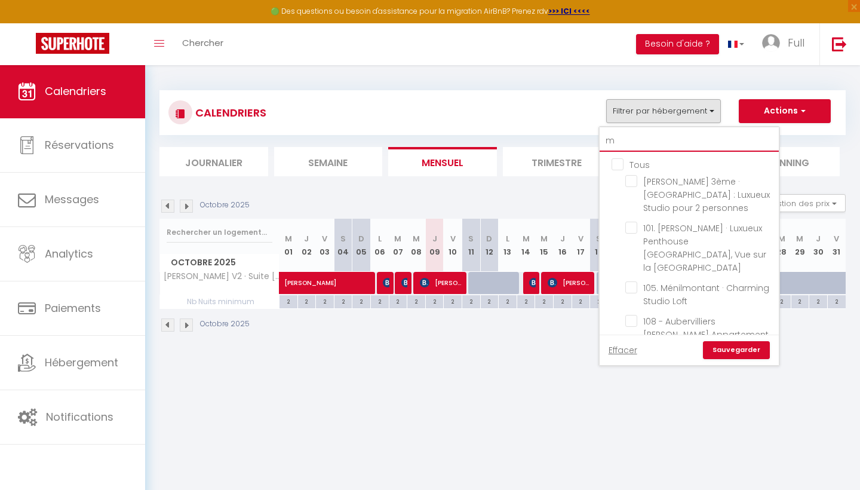
checkbox input "false"
type input "ma"
checkbox input "false"
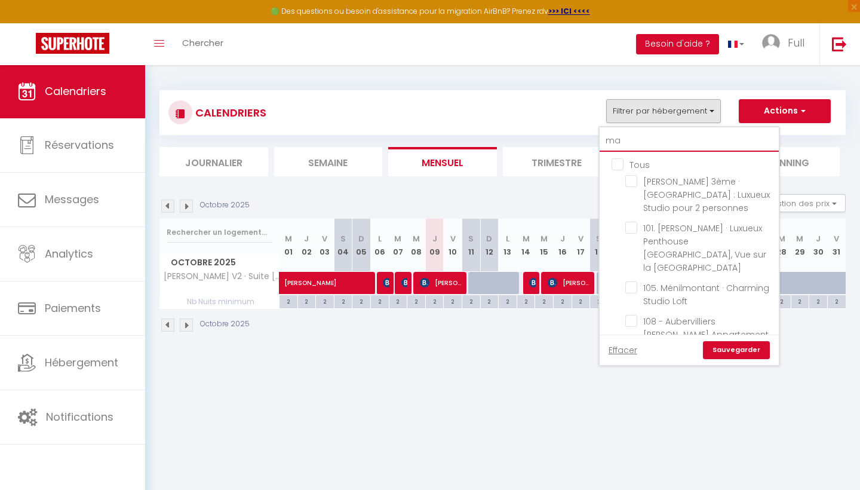
checkbox input "false"
checkbox input "true"
checkbox input "false"
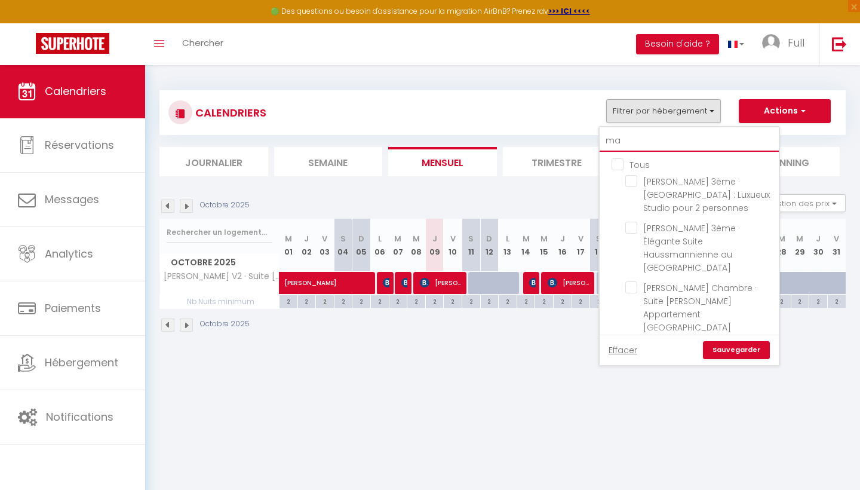
type input "mas"
checkbox input "false"
type input "mass"
checkbox input "false"
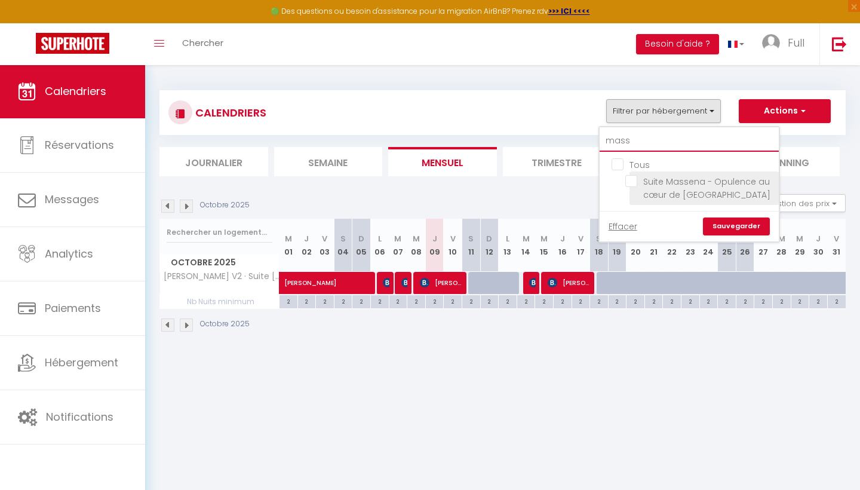
type input "mass"
click at [628, 184] on input "Suite Massena - Opulence au cœur de [GEOGRAPHIC_DATA]" at bounding box center [700, 181] width 149 height 12
checkbox input "true"
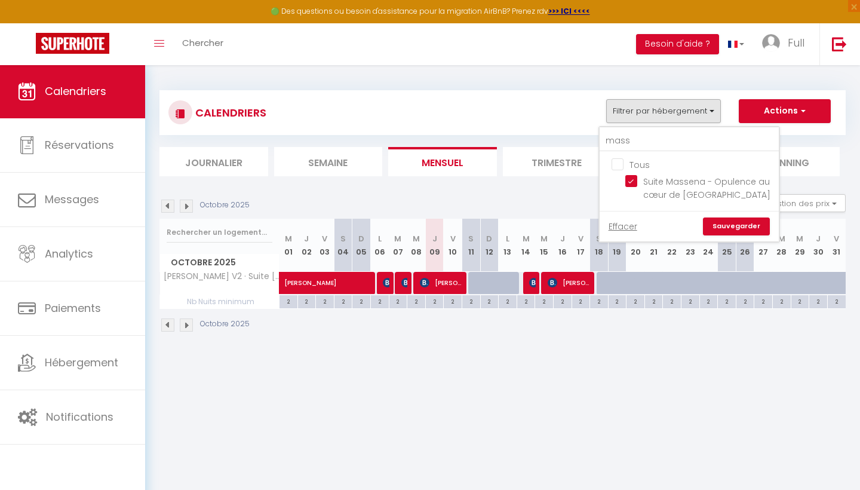
click at [726, 228] on link "Sauvegarder" at bounding box center [736, 226] width 67 height 18
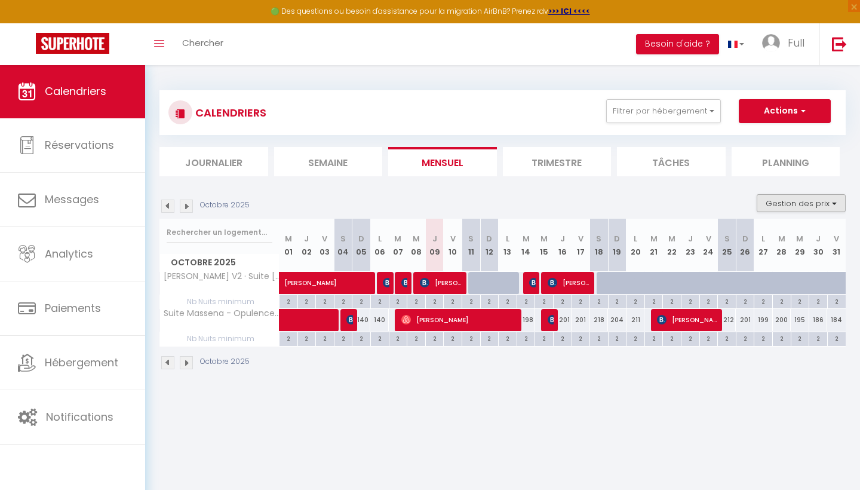
click at [799, 204] on button "Gestion des prix" at bounding box center [801, 203] width 89 height 18
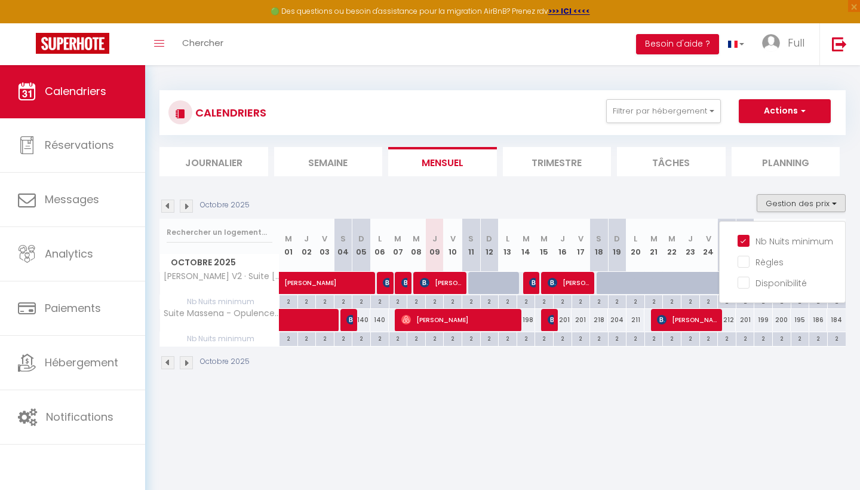
click at [350, 319] on img at bounding box center [352, 320] width 10 height 10
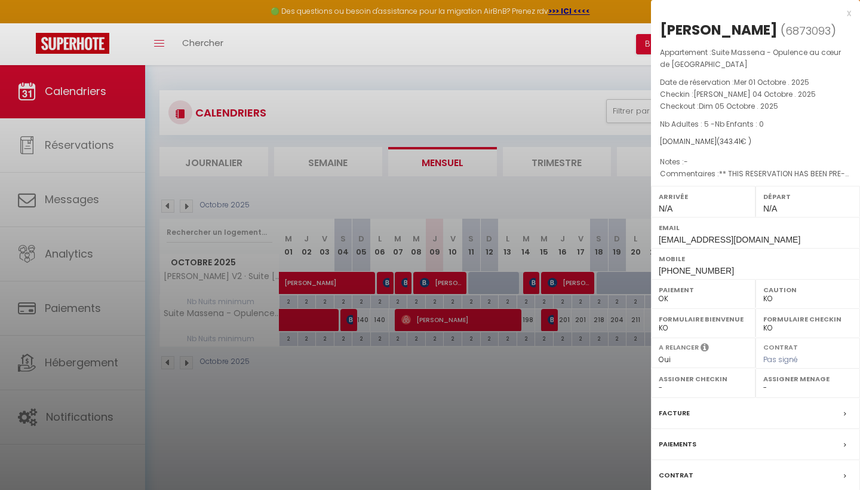
click at [390, 392] on div at bounding box center [430, 245] width 860 height 490
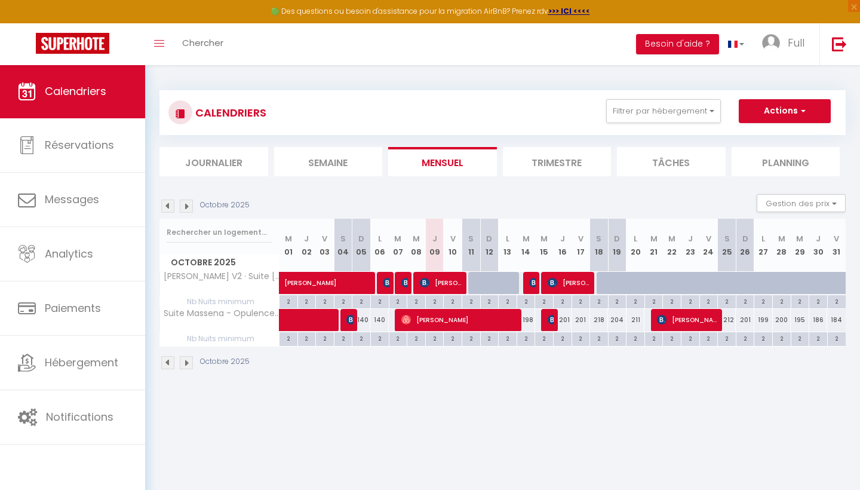
click at [345, 320] on span at bounding box center [333, 320] width 82 height 23
select select "OK"
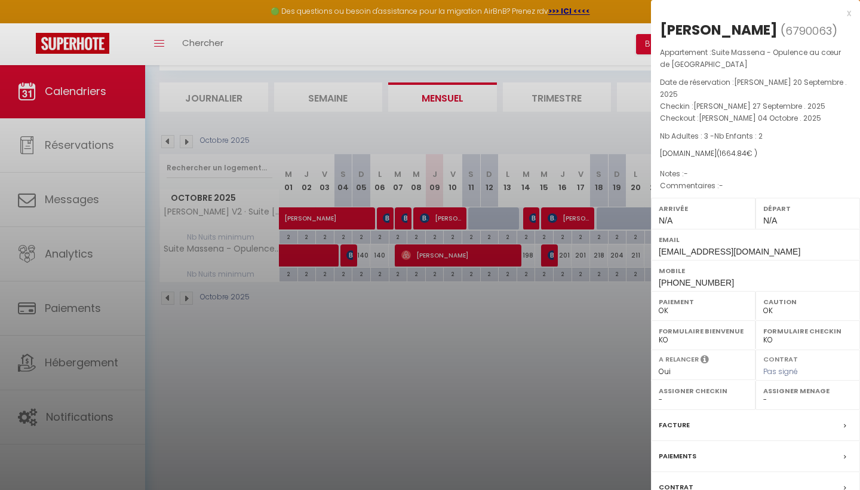
scroll to position [65, 0]
click at [657, 472] on div "Contrat" at bounding box center [755, 487] width 209 height 31
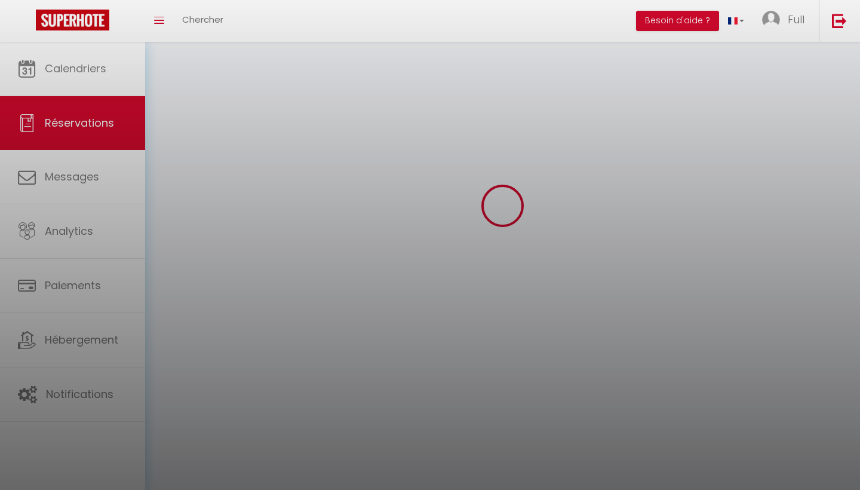
click at [479, 351] on div at bounding box center [503, 205] width 687 height 382
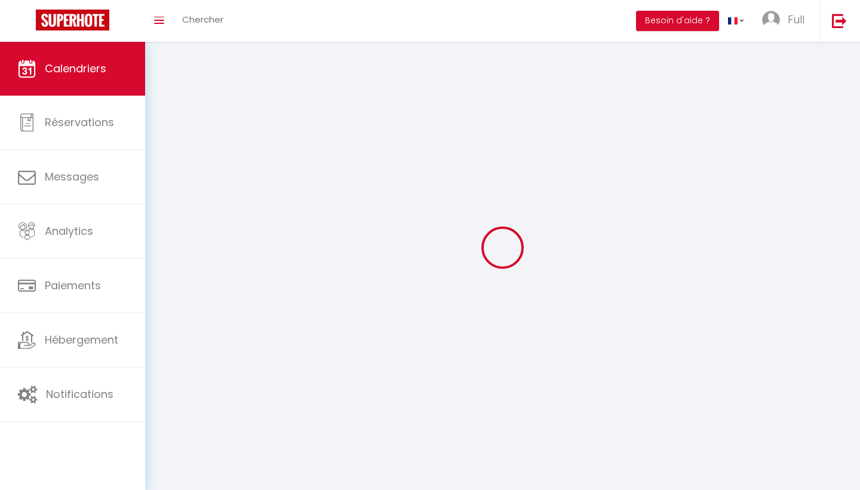
scroll to position [42, 0]
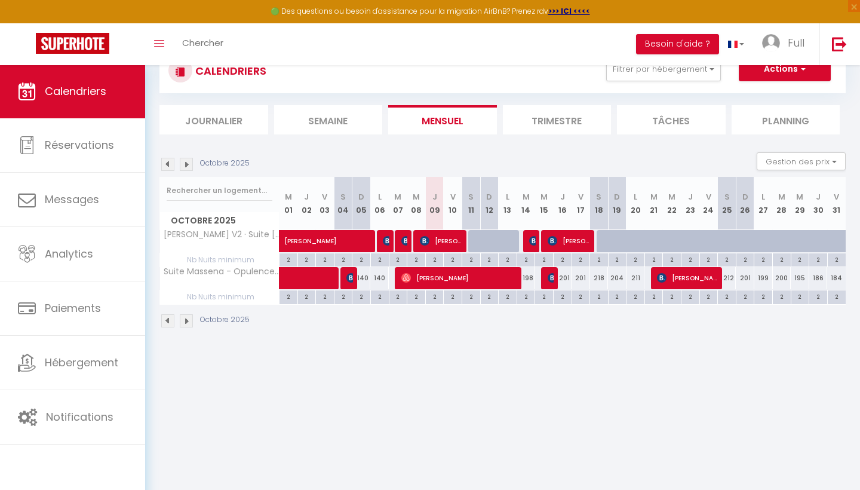
click at [546, 278] on div at bounding box center [550, 278] width 19 height 23
click at [550, 281] on img at bounding box center [553, 278] width 10 height 10
select select "OK"
select select "KO"
select select "0"
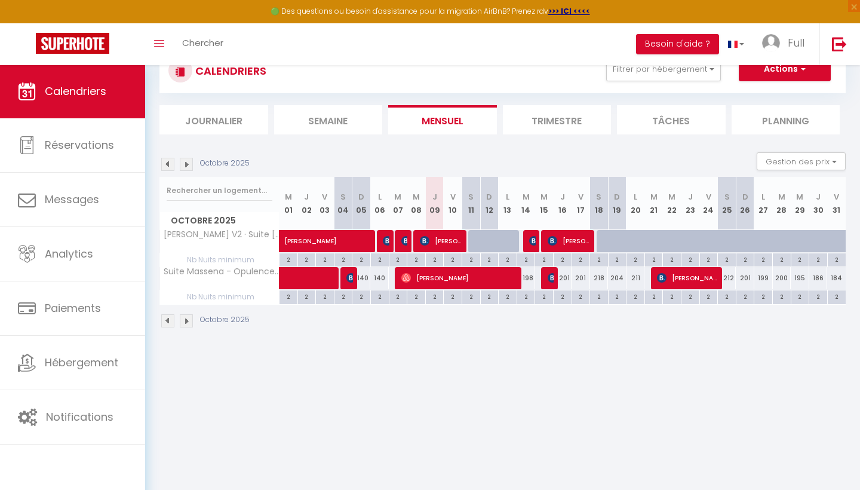
select select "0"
select select "1"
select select
